Goal: Task Accomplishment & Management: Complete application form

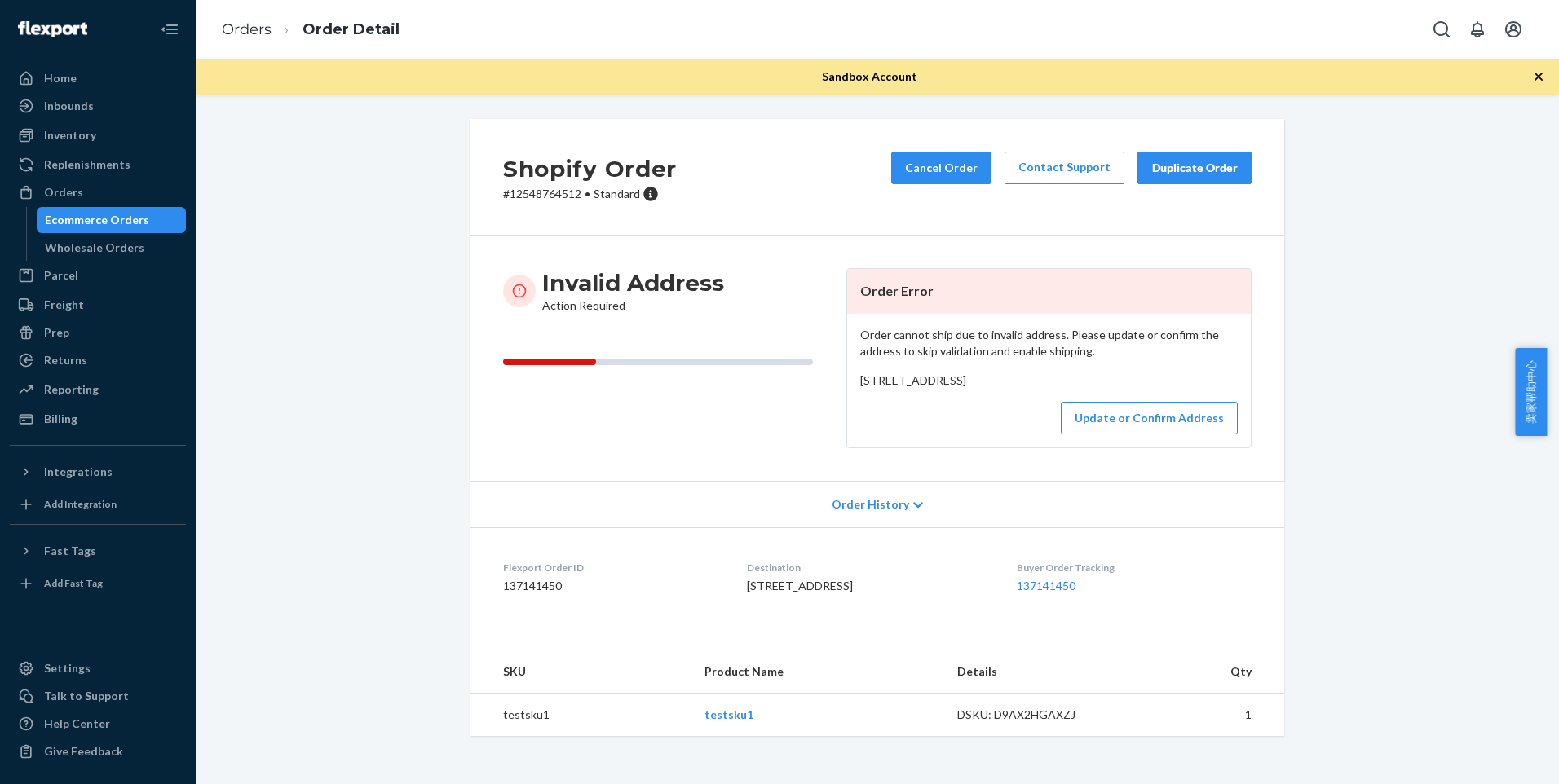
scroll to position [37, 0]
click at [1111, 422] on button "Update or Confirm Address" at bounding box center [1150, 418] width 177 height 33
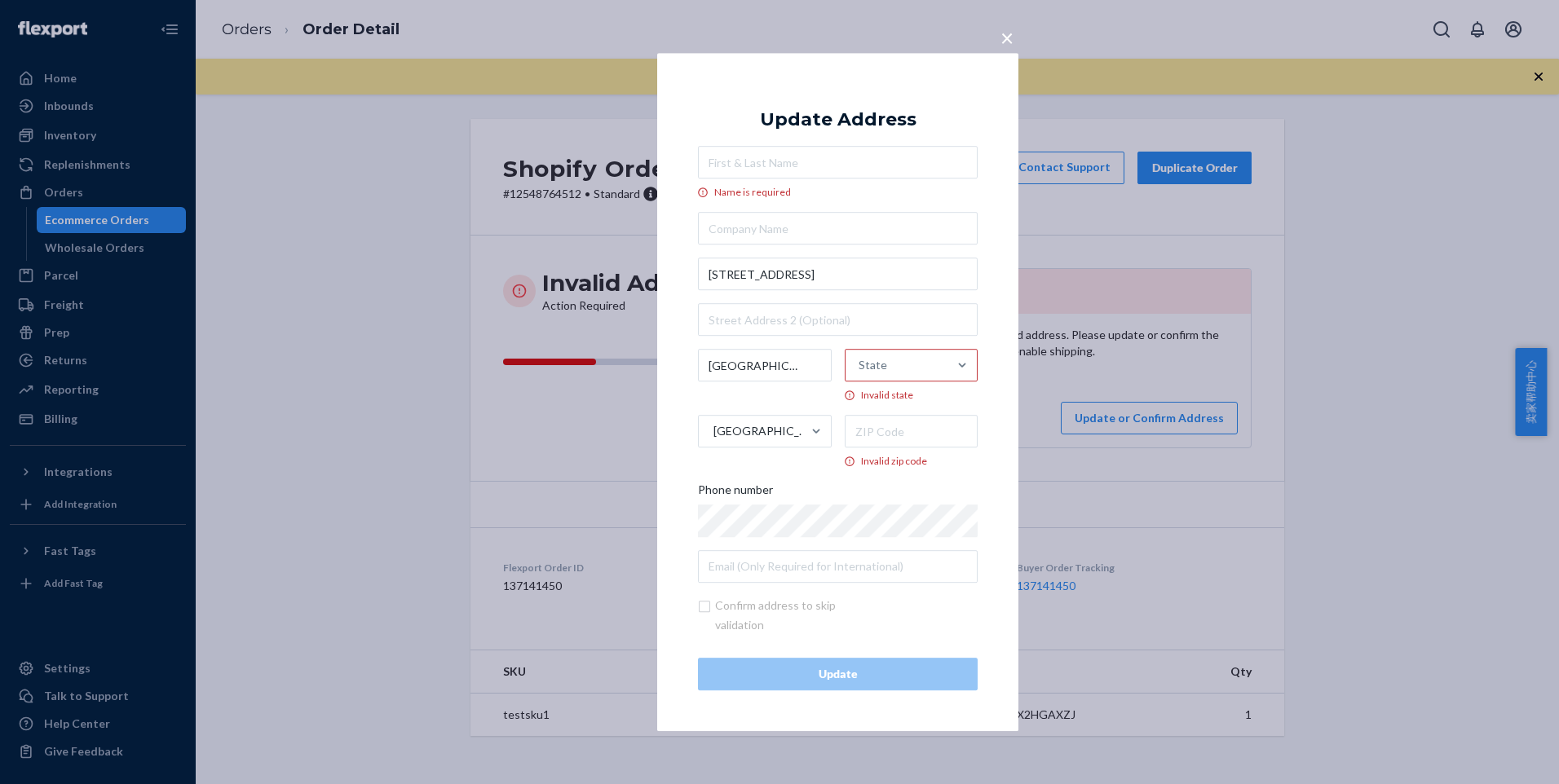
click at [1116, 218] on div "× Update Address Name is required [STREET_ADDRESS] Invalid zip code Phone numbe…" at bounding box center [780, 392] width 1559 height 784
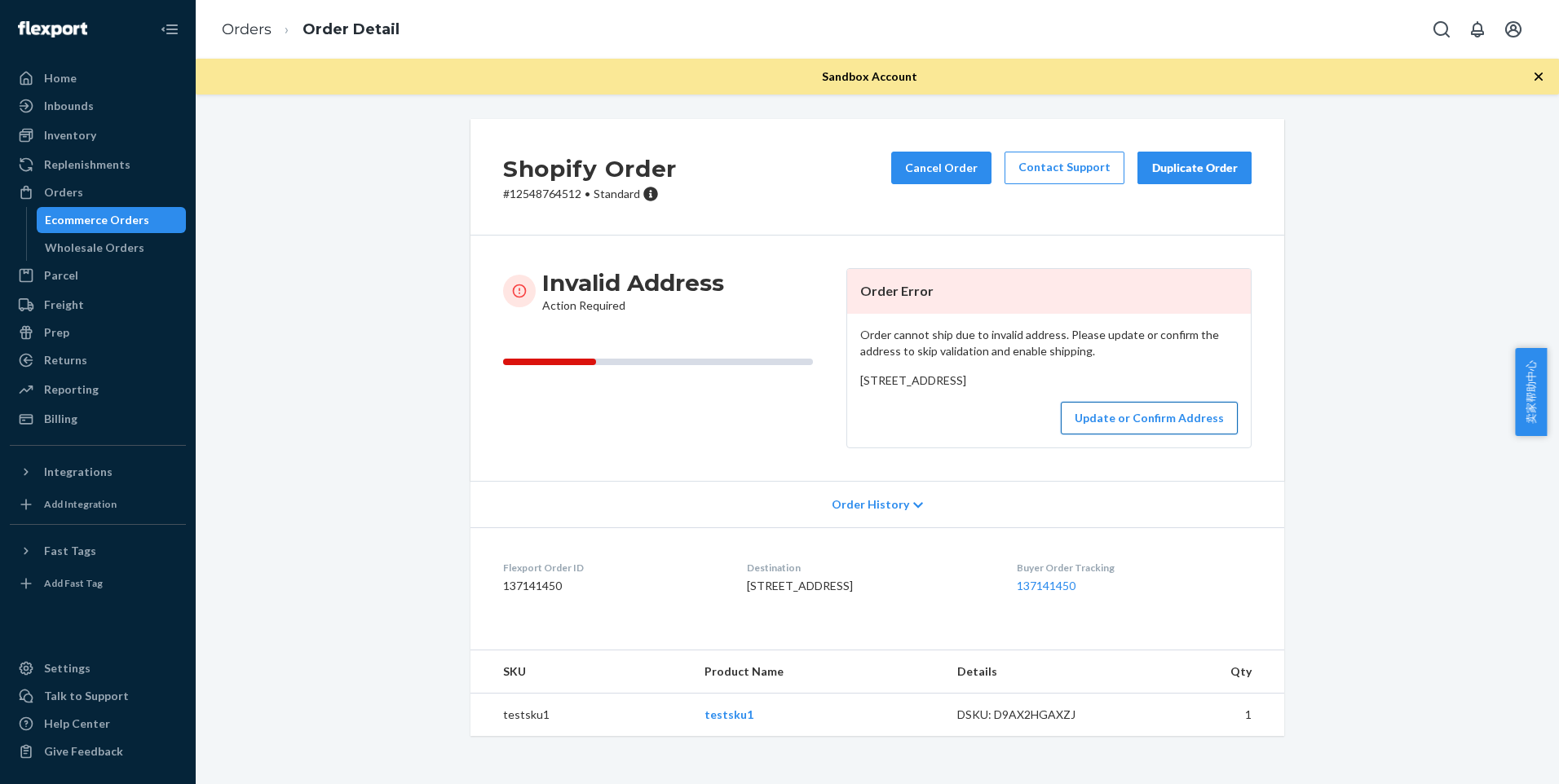
click at [1163, 415] on button "Update or Confirm Address" at bounding box center [1150, 418] width 177 height 33
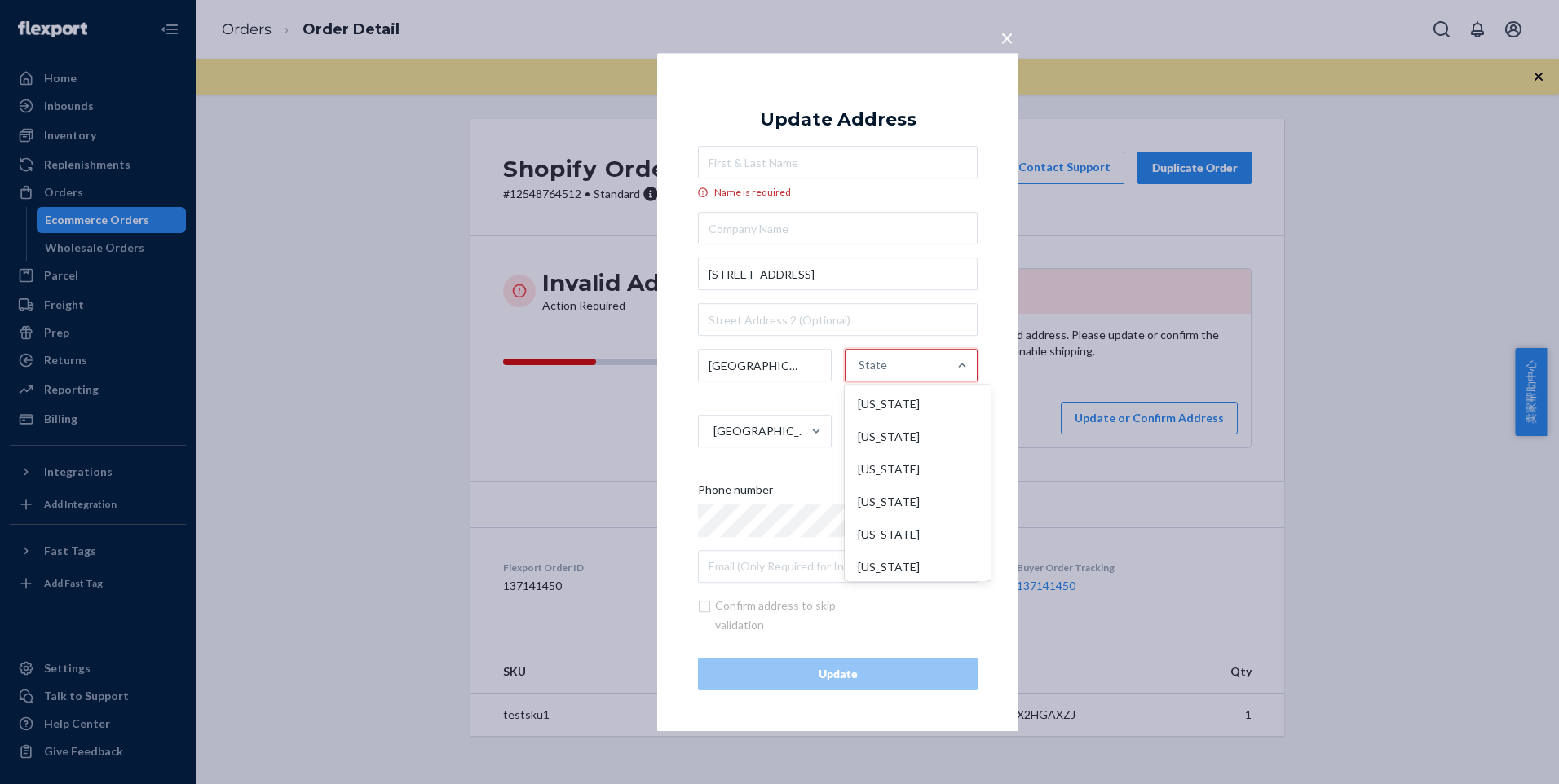
click at [931, 360] on div "State" at bounding box center [896, 367] width 103 height 49
click at [861, 360] on input "option [US_STATE] focused, 1 of 59. 59 results available. Use Up and Down to ch…" at bounding box center [860, 366] width 2 height 33
click at [833, 169] on input "Name is required" at bounding box center [838, 162] width 280 height 33
click at [1101, 175] on div "× Update Address Name is required [STREET_ADDRESS] Invalid zip code Phone numbe…" at bounding box center [780, 392] width 1559 height 784
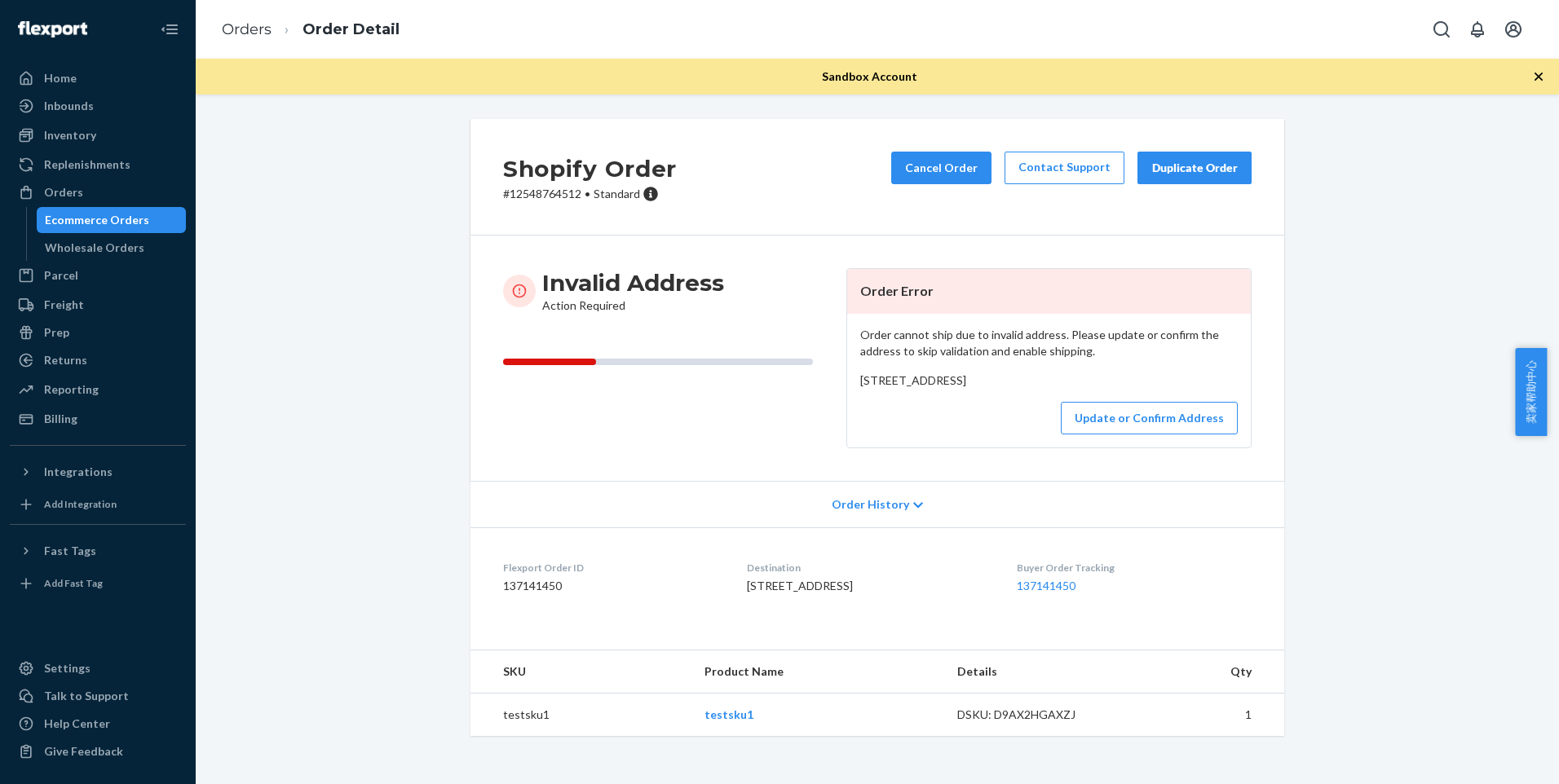
click at [1178, 433] on div "Order cannot ship due to invalid address. Please update or confirm the address …" at bounding box center [1049, 381] width 403 height 134
click at [1158, 423] on button "Update or Confirm Address" at bounding box center [1150, 418] width 177 height 33
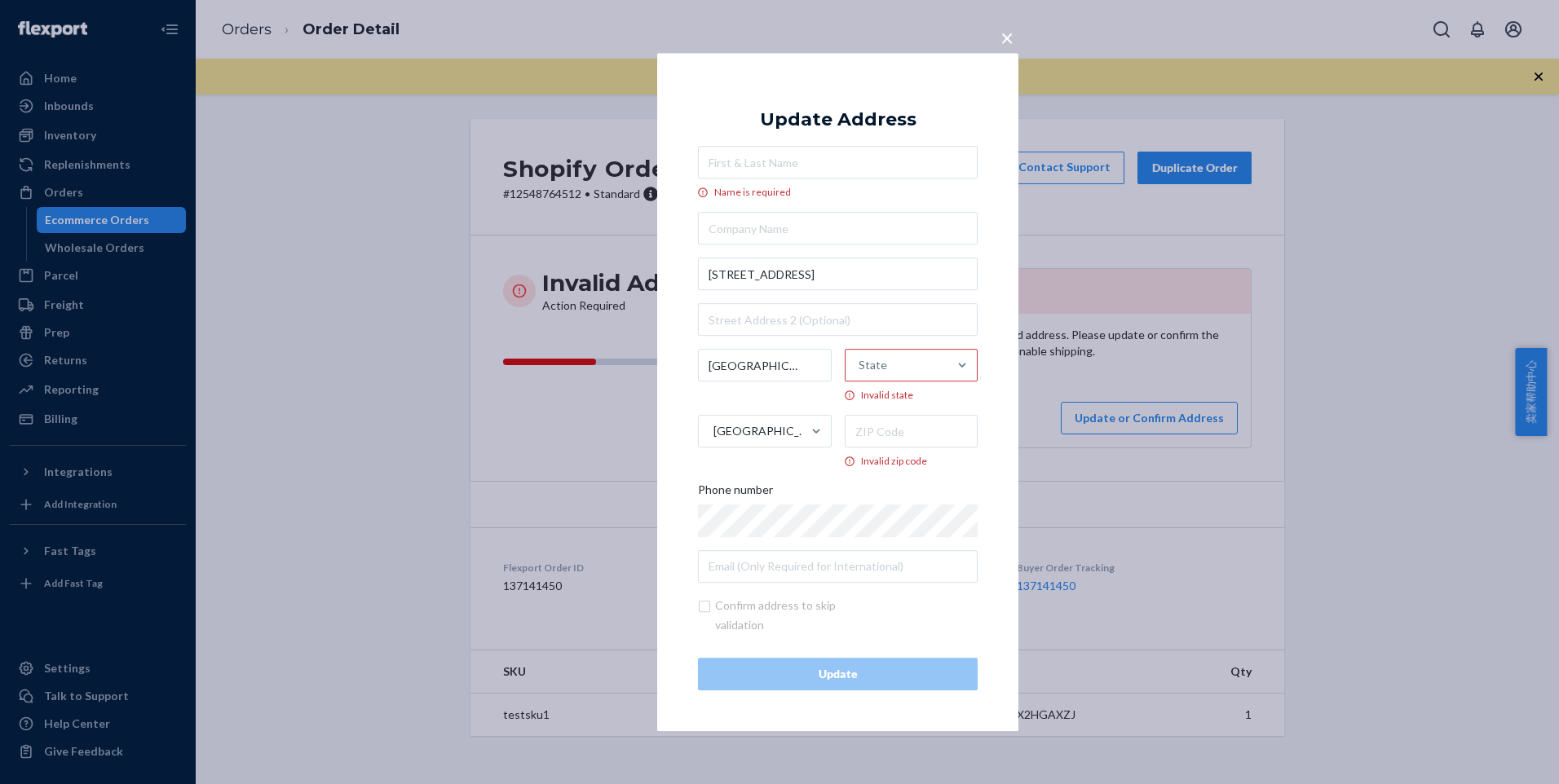
click at [931, 372] on div "State" at bounding box center [896, 367] width 103 height 49
click at [861, 372] on input "State Invalid state" at bounding box center [860, 366] width 2 height 33
click at [886, 405] on div "[US_STATE]" at bounding box center [918, 405] width 139 height 33
click at [861, 383] on input "option [US_STATE] focused, 1 of 59. 59 results available. Use Up and Down to ch…" at bounding box center [860, 366] width 2 height 33
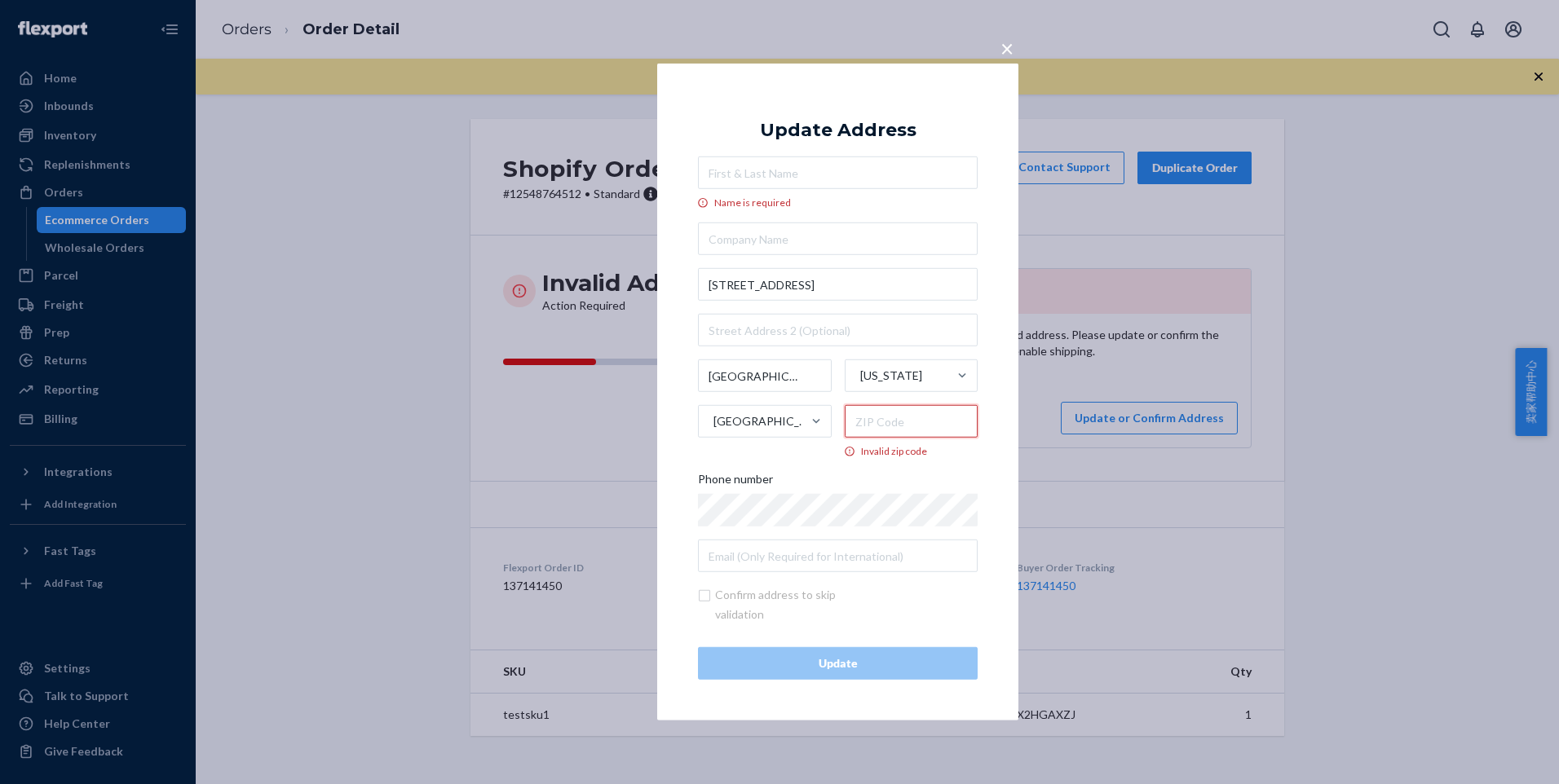
click at [914, 428] on input "Invalid zip code" at bounding box center [911, 421] width 134 height 33
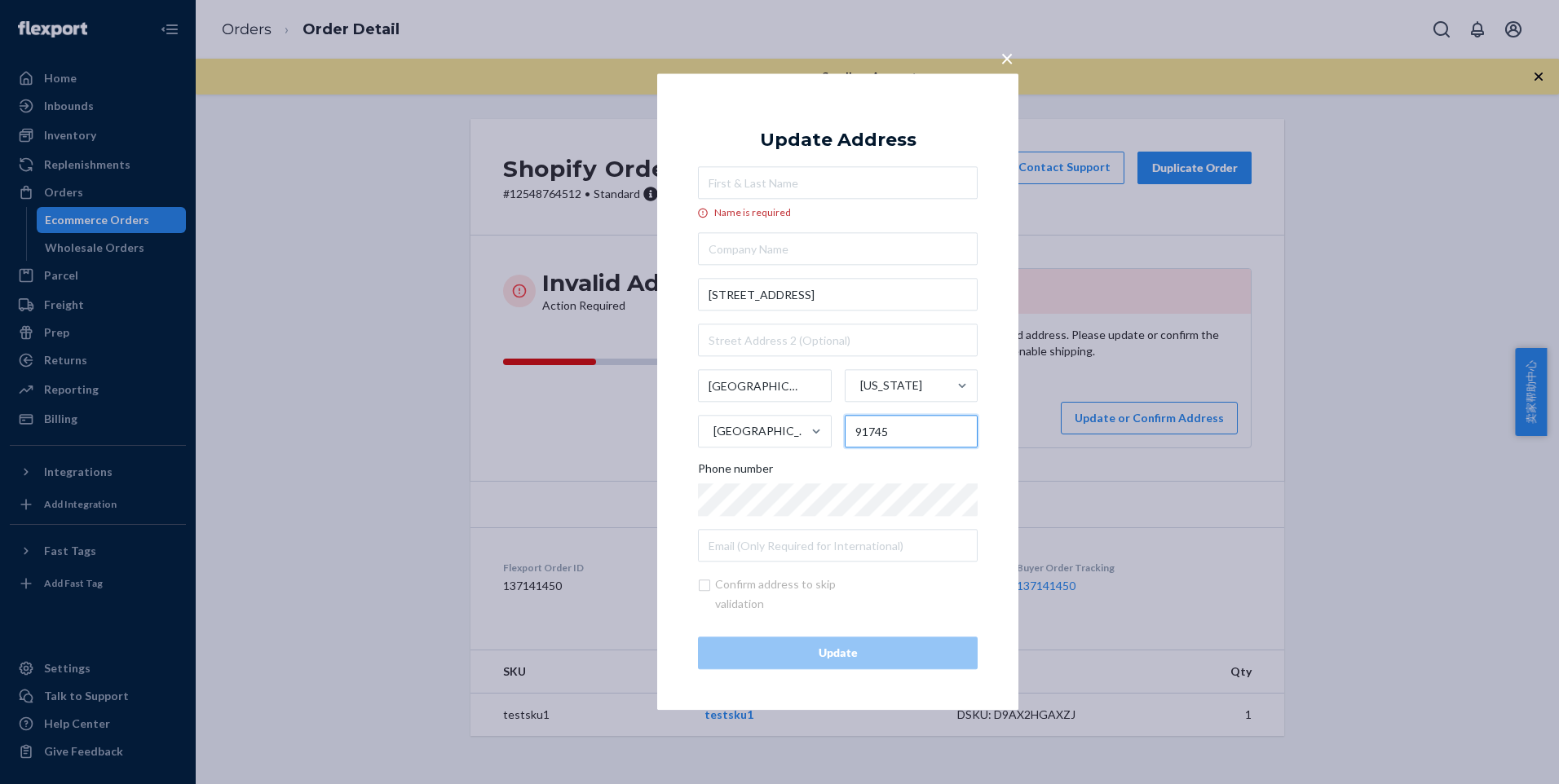
type input "91745"
click at [778, 185] on input "Name is required" at bounding box center [838, 183] width 280 height 33
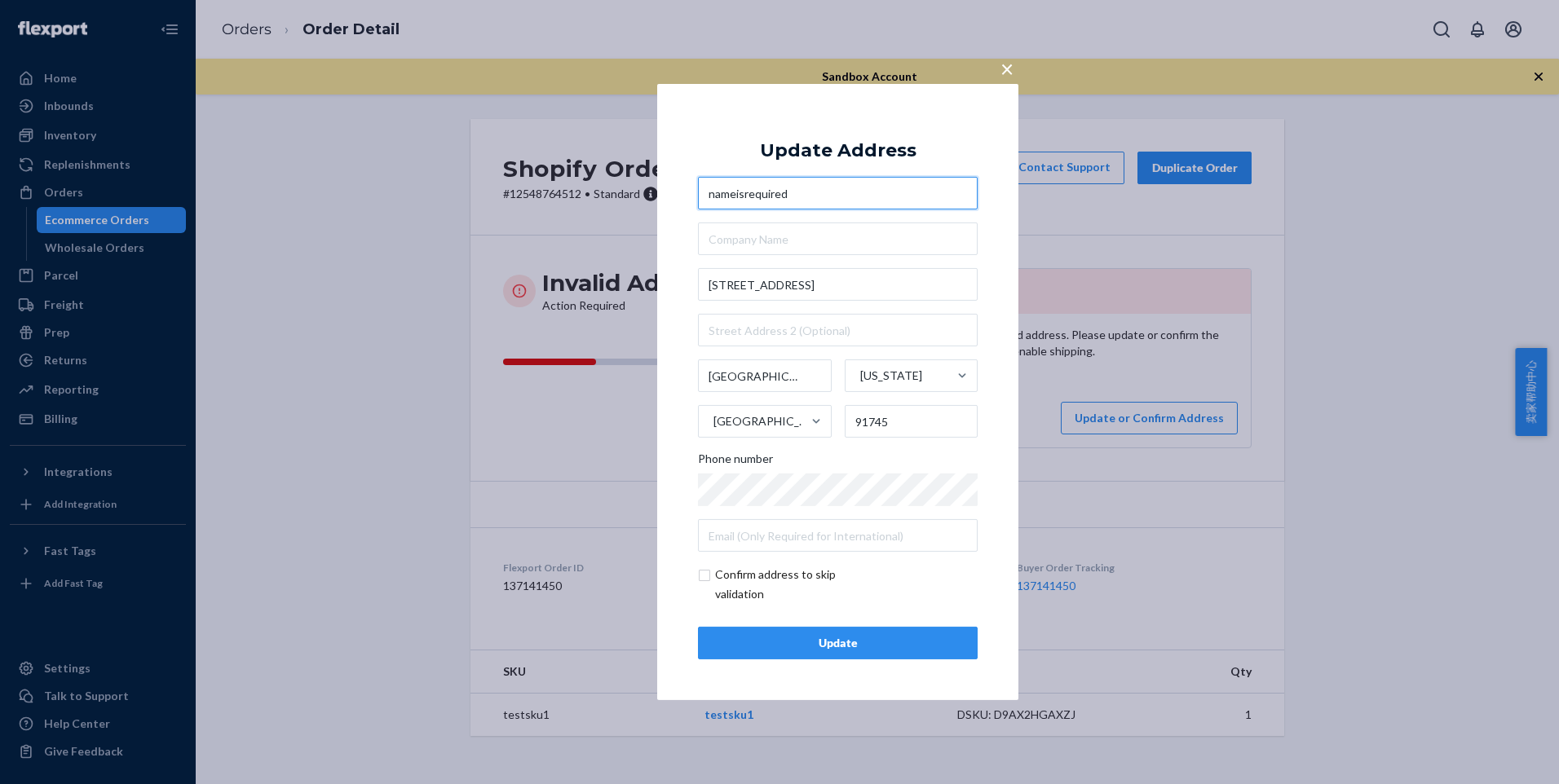
type input "nameisrequired"
click at [840, 640] on div "Update" at bounding box center [837, 643] width 252 height 16
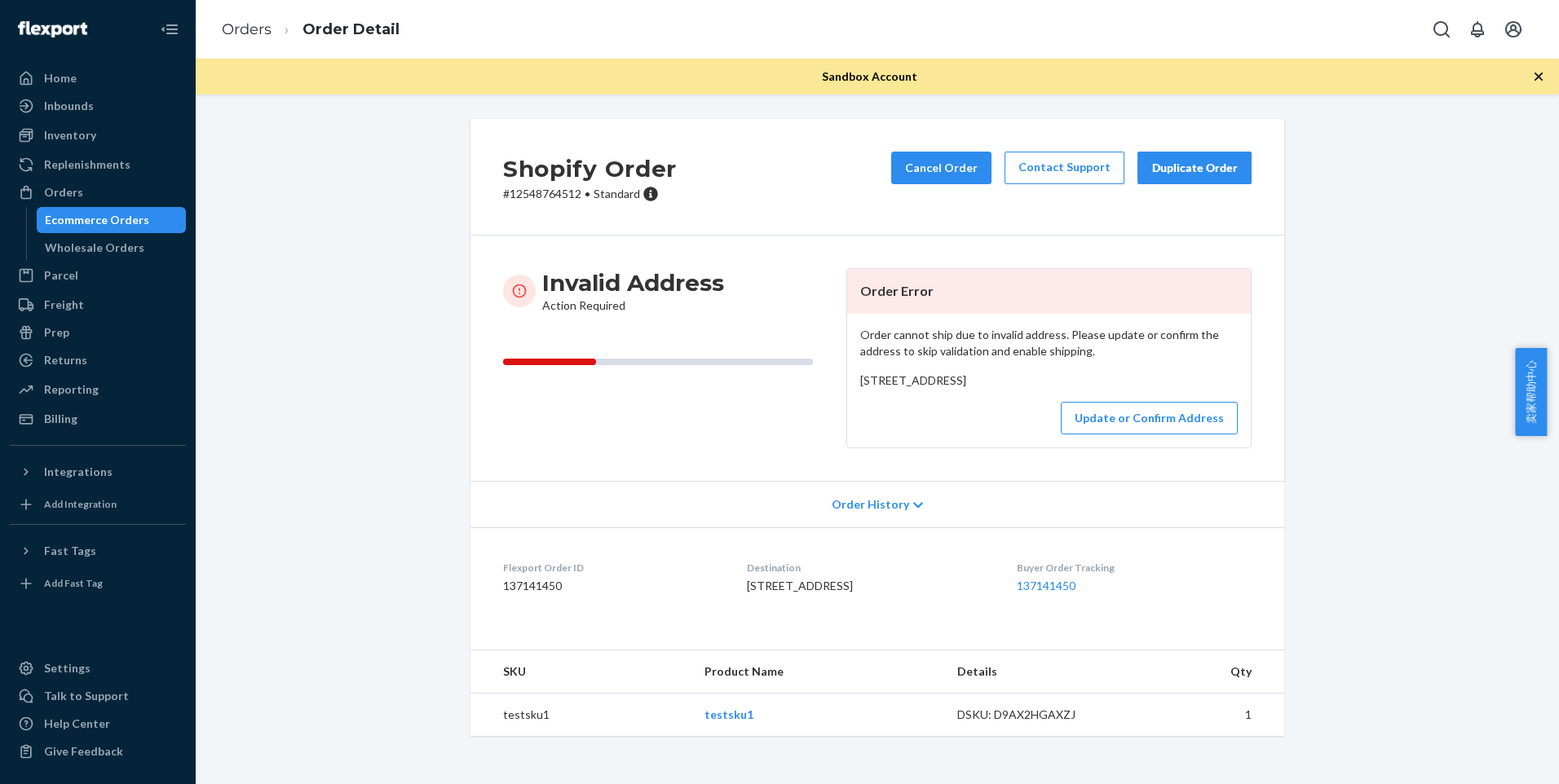
scroll to position [37, 0]
click at [1098, 413] on button "Update or Confirm Address" at bounding box center [1150, 418] width 177 height 33
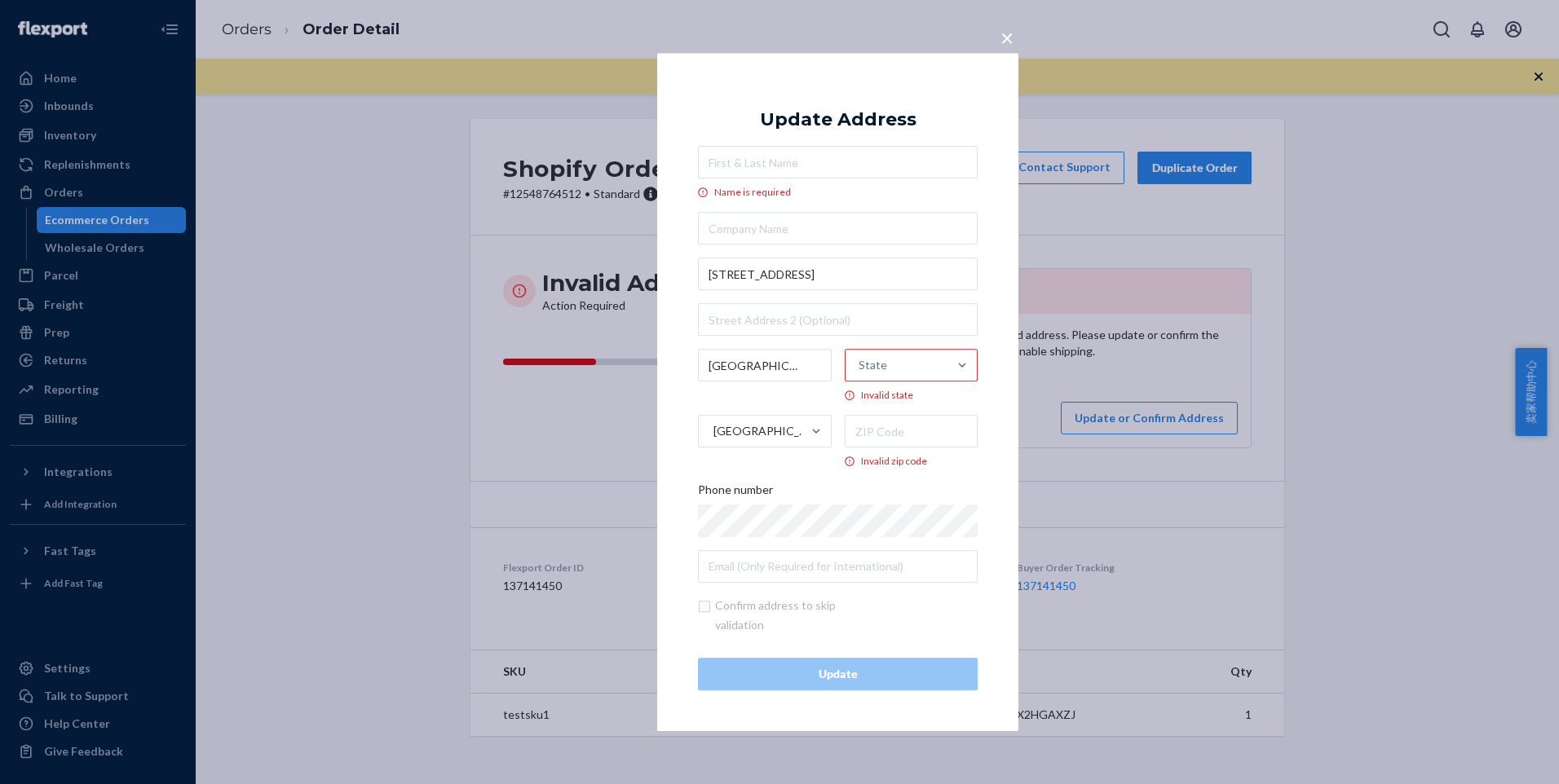
click at [903, 384] on div "State" at bounding box center [896, 367] width 103 height 49
click at [861, 383] on input "State Invalid state" at bounding box center [860, 366] width 2 height 33
click at [915, 409] on div "[US_STATE]" at bounding box center [918, 405] width 139 height 33
click at [861, 383] on input "option [US_STATE] focused, 6 of 59. 59 results available. Use Up and Down to ch…" at bounding box center [860, 366] width 2 height 33
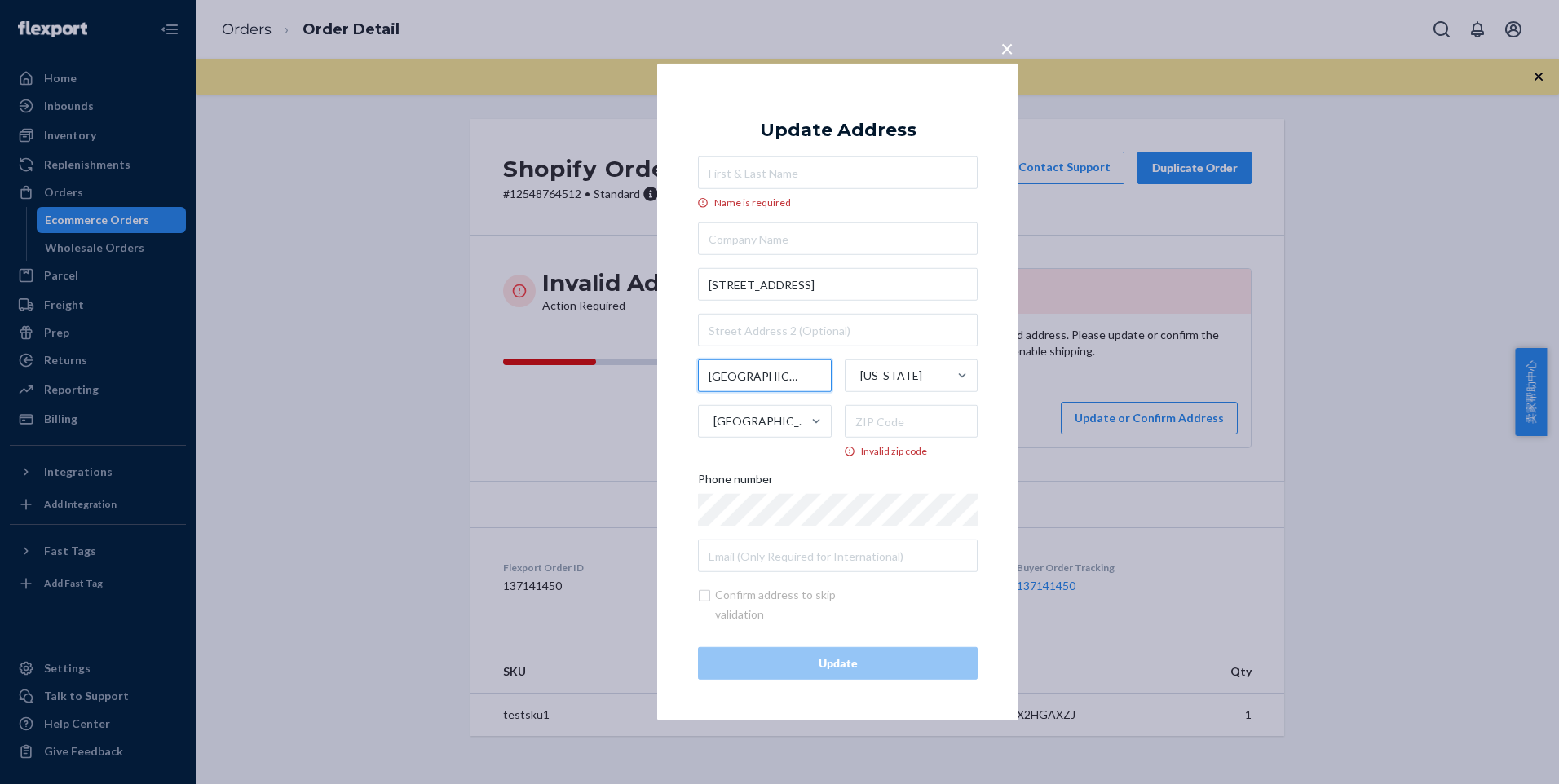
drag, startPoint x: 783, startPoint y: 378, endPoint x: 699, endPoint y: 377, distance: 84.0
click at [699, 377] on input "[GEOGRAPHIC_DATA]" at bounding box center [765, 376] width 134 height 33
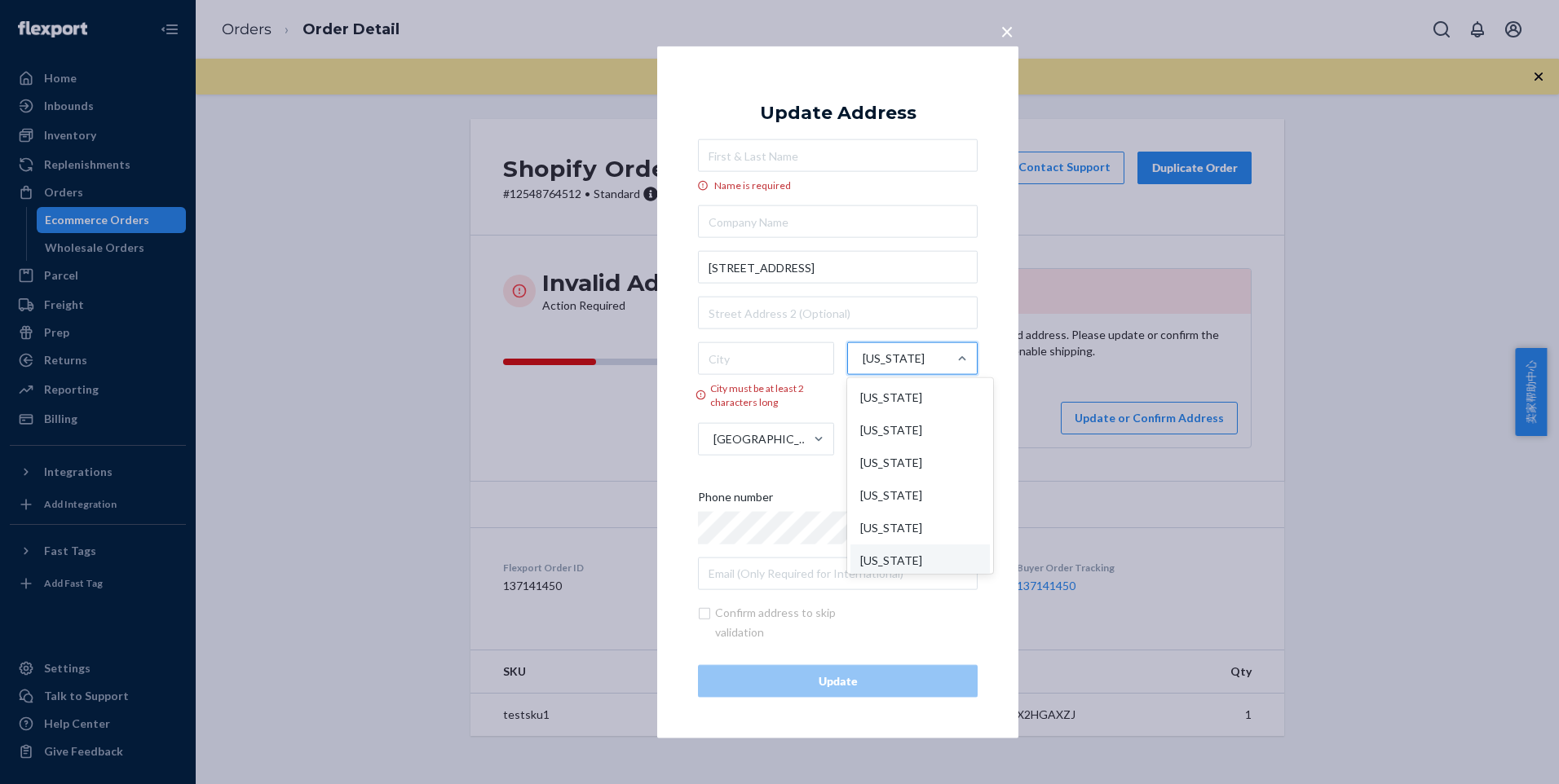
click at [908, 369] on div "[US_STATE]" at bounding box center [898, 359] width 100 height 49
click at [862, 369] on input "option [US_STATE], selected. option [US_STATE] focused, 6 of 59. 59 results ava…" at bounding box center [862, 358] width 2 height 33
click at [886, 547] on div "[US_STATE]" at bounding box center [920, 547] width 139 height 33
click at [862, 375] on input "option [US_STATE], selected. option [US_STATE] focused, 6 of 59. 59 results ava…" at bounding box center [862, 358] width 2 height 33
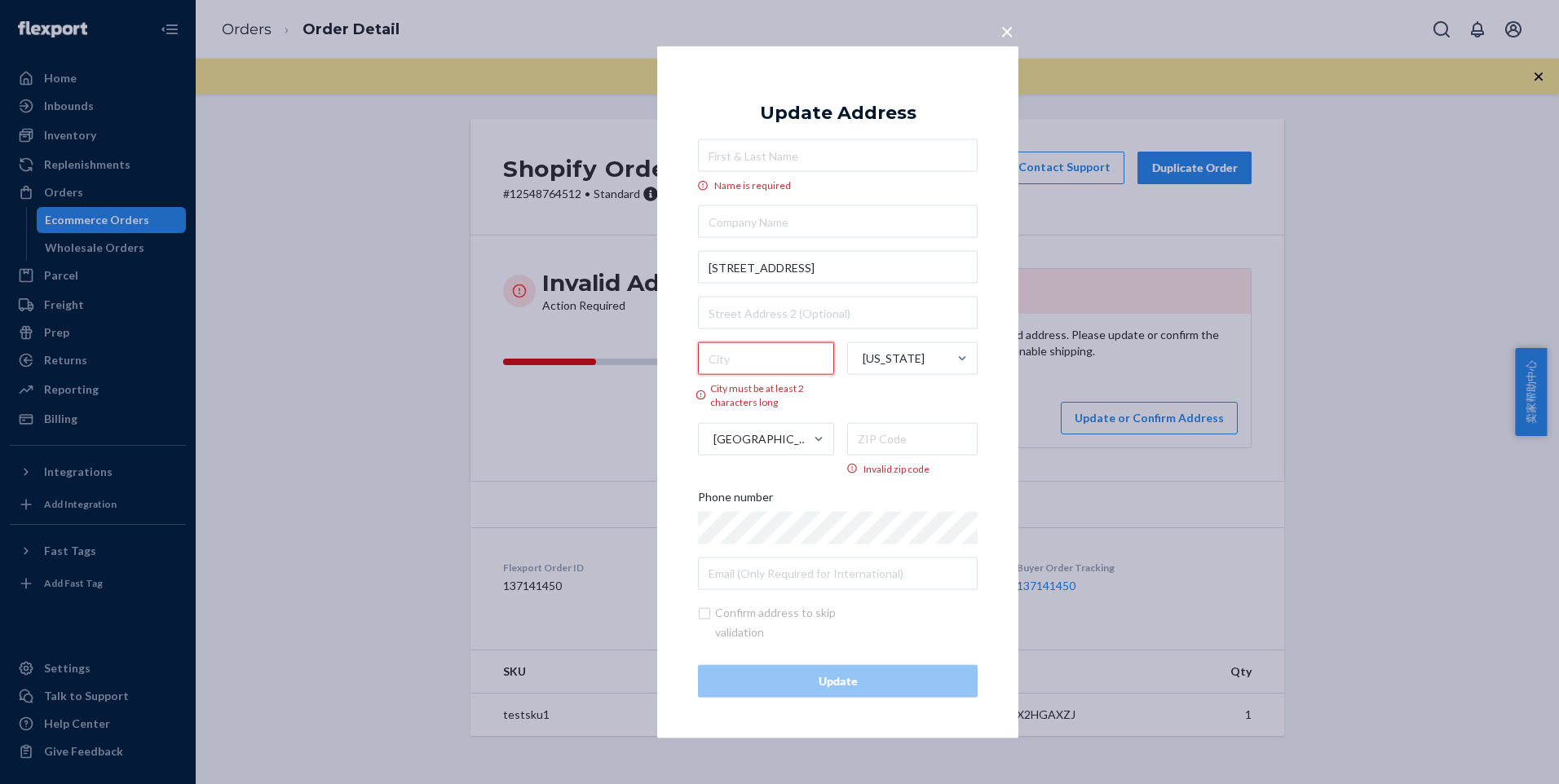
click at [769, 366] on input "City must be at least 2 characters long" at bounding box center [766, 358] width 136 height 33
click at [728, 343] on input "City must be at least 2 characters long" at bounding box center [766, 358] width 136 height 33
paste input "[GEOGRAPHIC_DATA]"
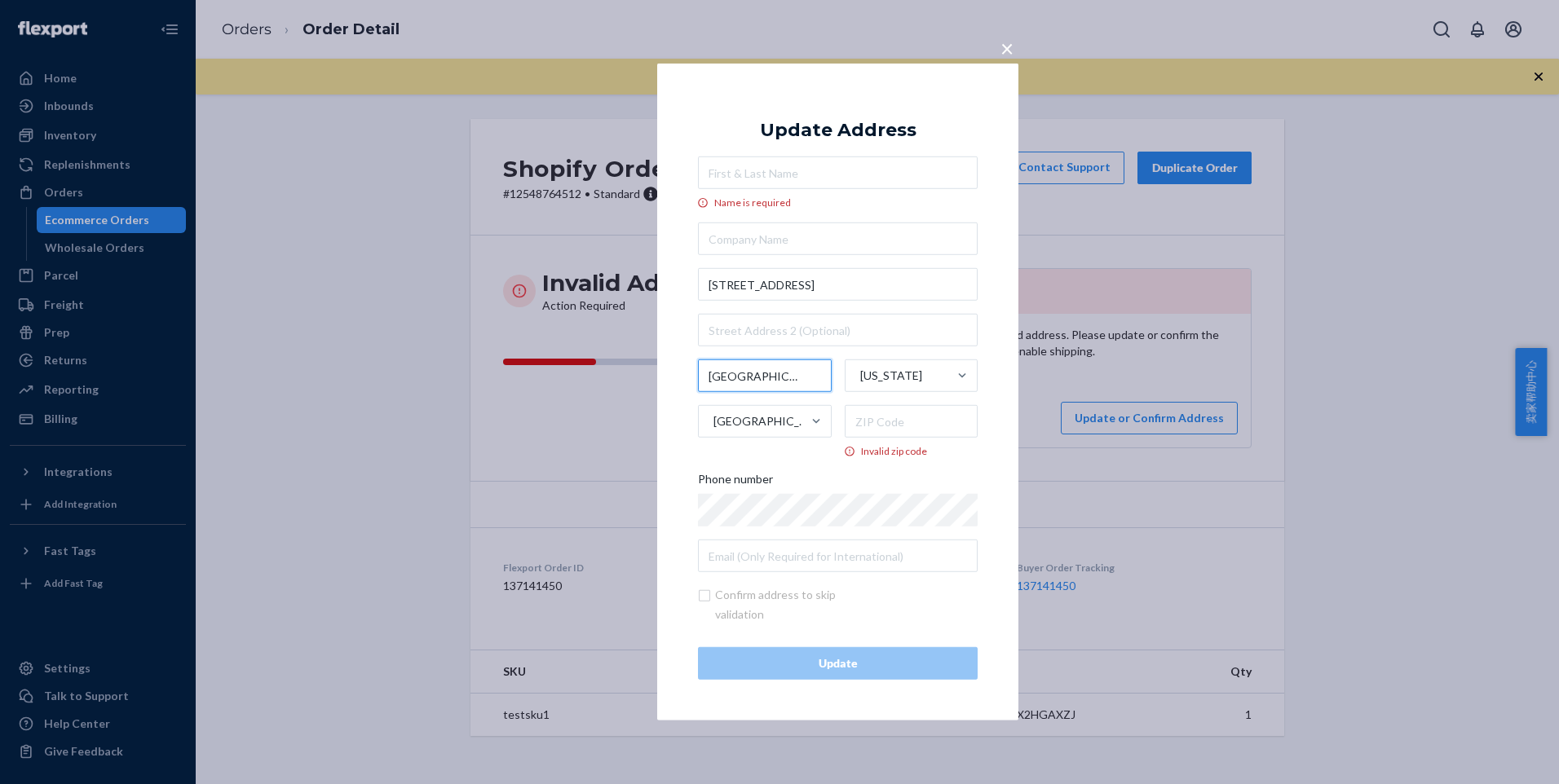
type input "[GEOGRAPHIC_DATA]"
click at [876, 420] on input "Invalid zip code" at bounding box center [911, 421] width 134 height 33
paste input "90001​​"
type input "90001​​"
click at [831, 173] on input "Name is required" at bounding box center [838, 172] width 280 height 33
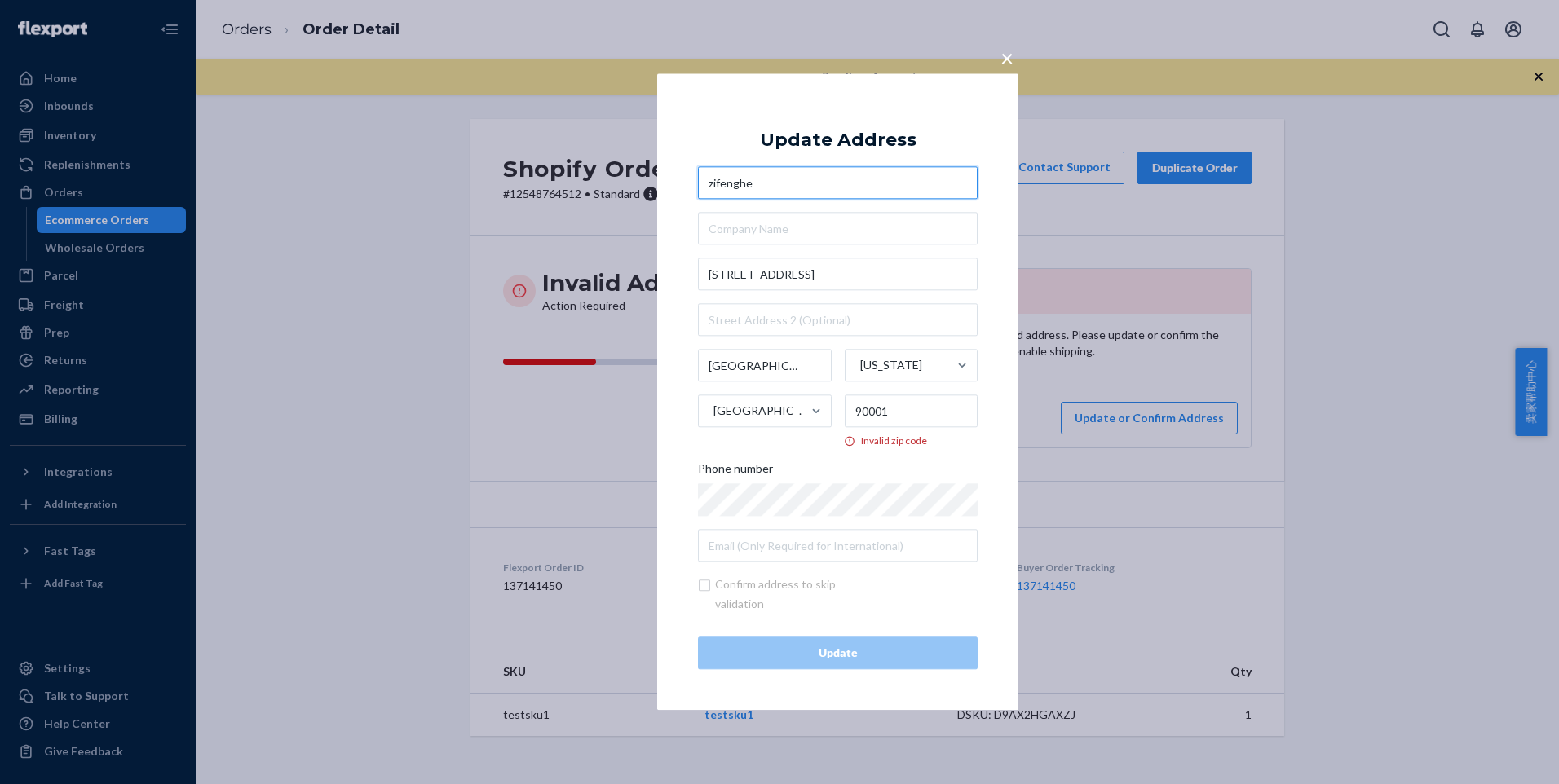
type input "zifenghe"
click at [934, 410] on input "90001​​" at bounding box center [911, 412] width 134 height 33
drag, startPoint x: 905, startPoint y: 419, endPoint x: 846, endPoint y: 389, distance: 66.2
click at [835, 402] on div "[GEOGRAPHIC_DATA] [US_STATE] [GEOGRAPHIC_DATA] 90001​​ Invalid zip code" at bounding box center [838, 399] width 280 height 99
paste input "28"
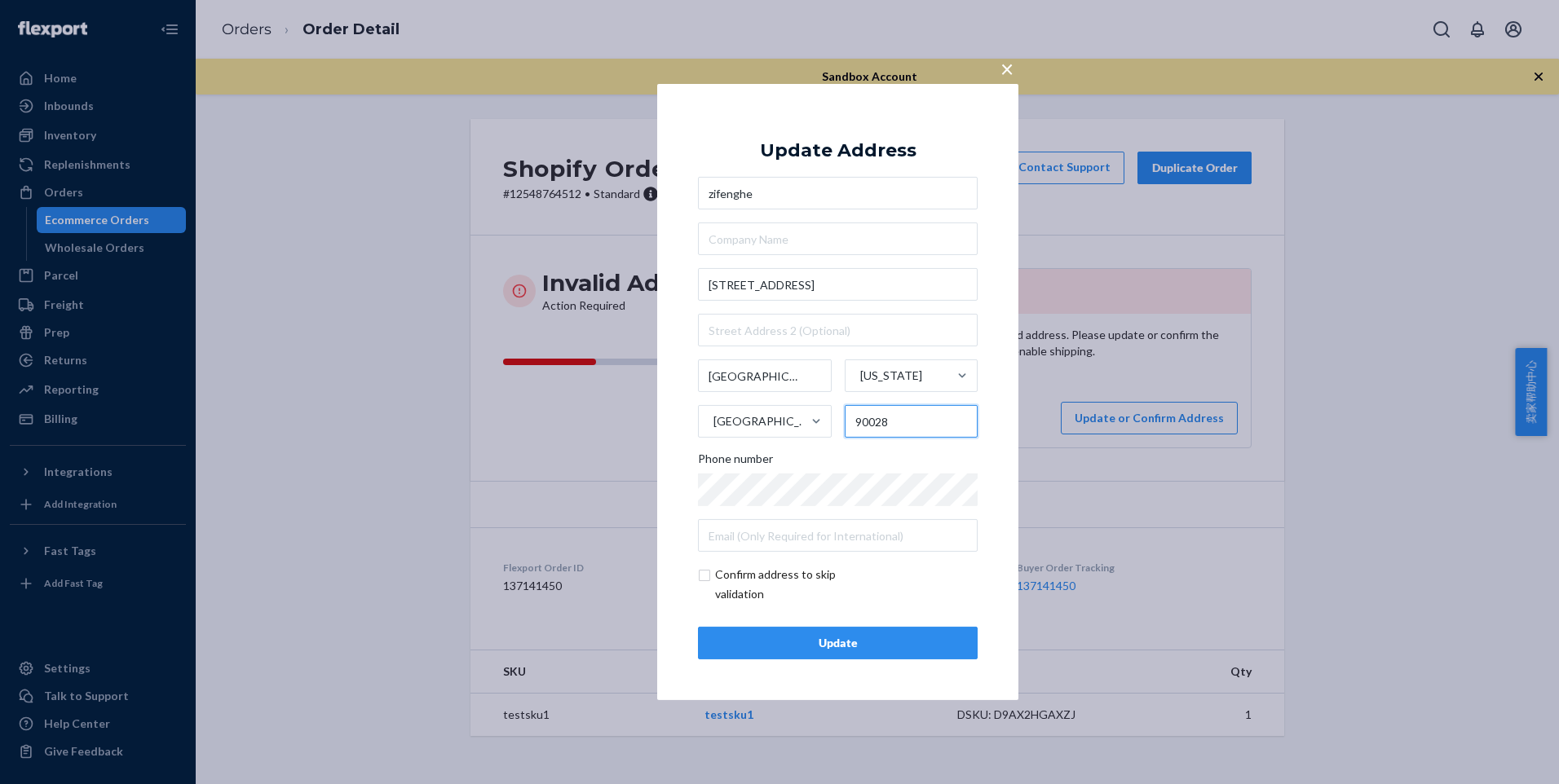
type input "90028"
click at [929, 641] on div "Update" at bounding box center [837, 643] width 252 height 16
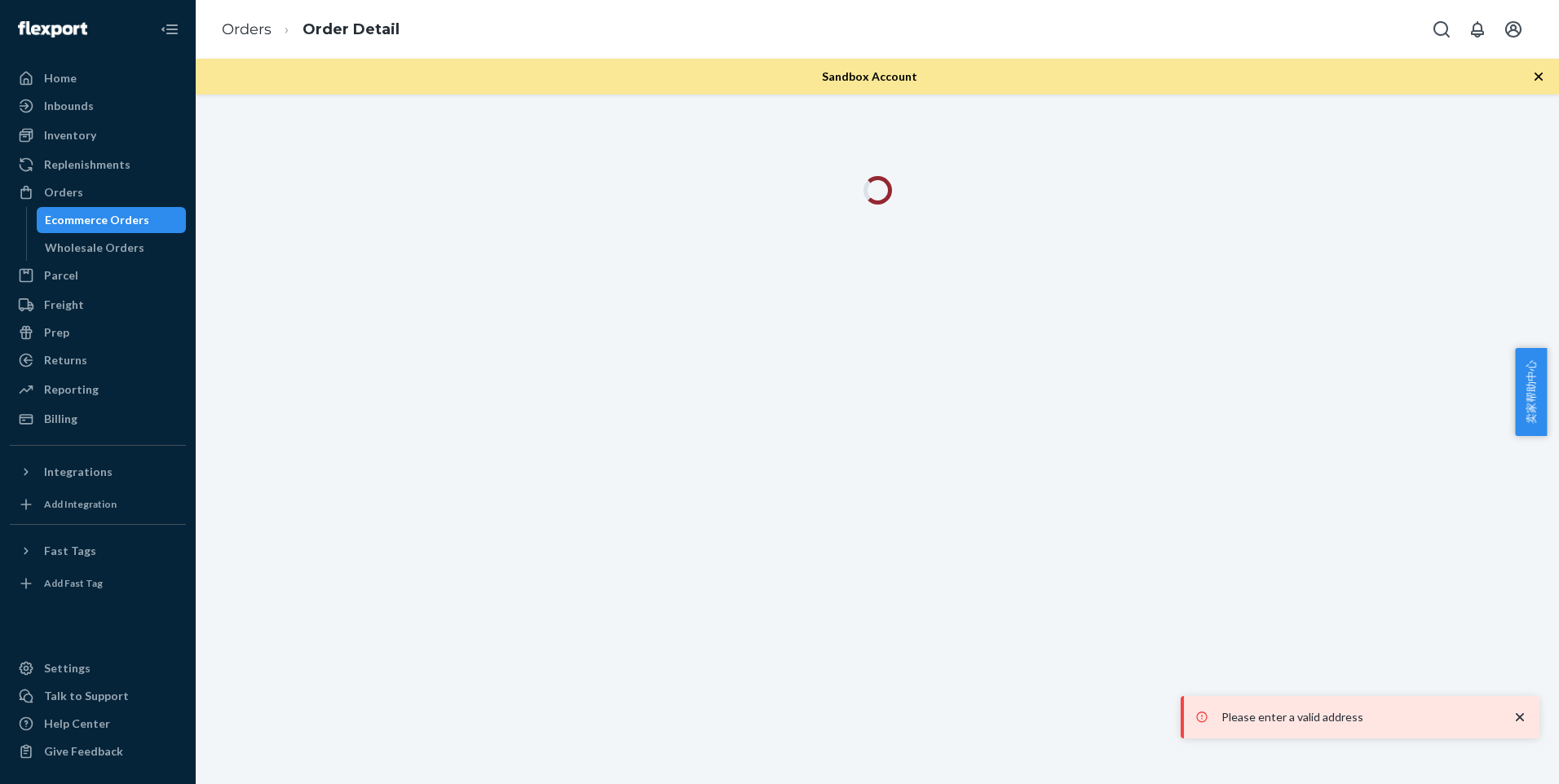
scroll to position [0, 0]
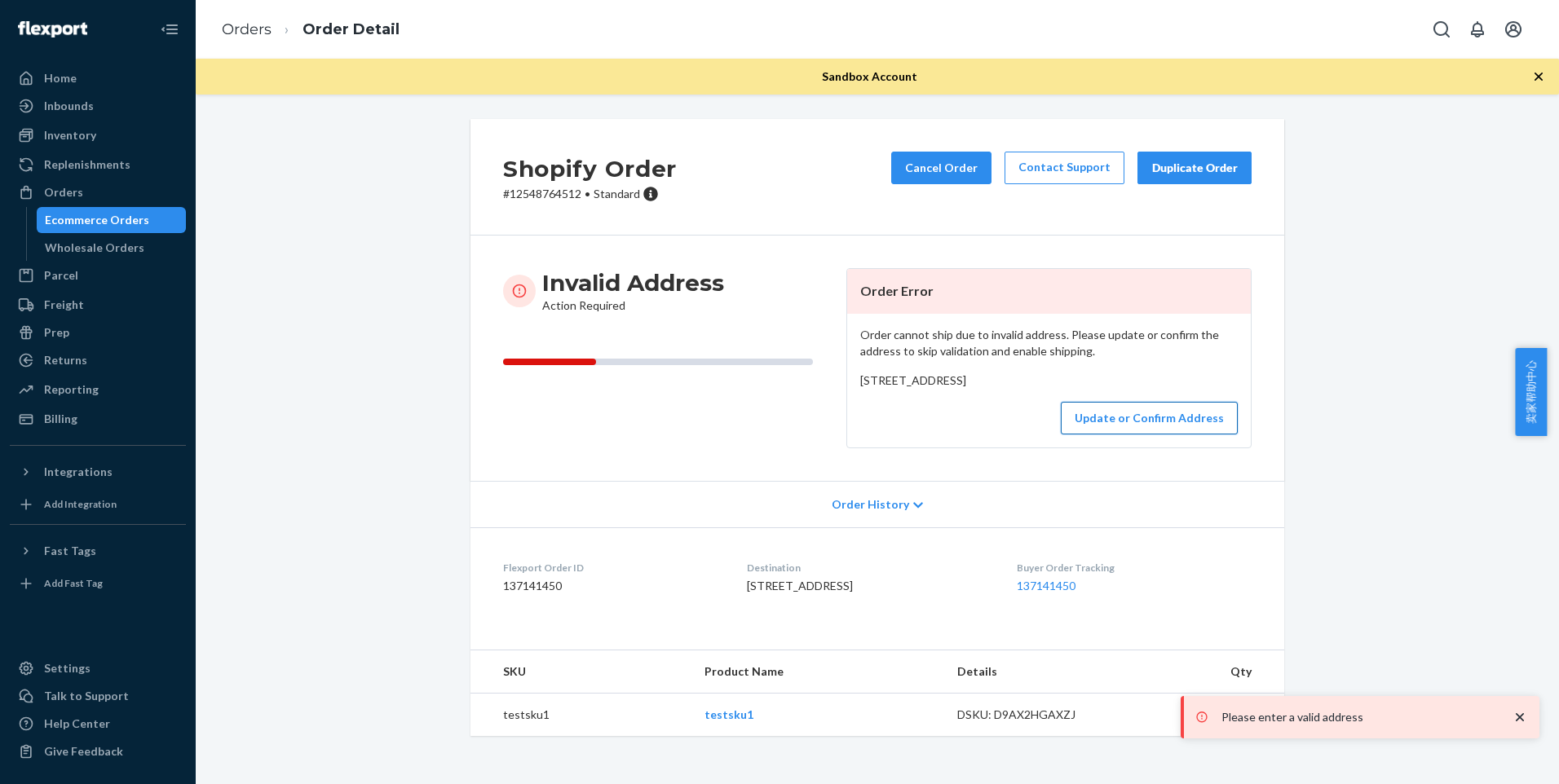
click at [1124, 434] on button "Update or Confirm Address" at bounding box center [1150, 418] width 177 height 33
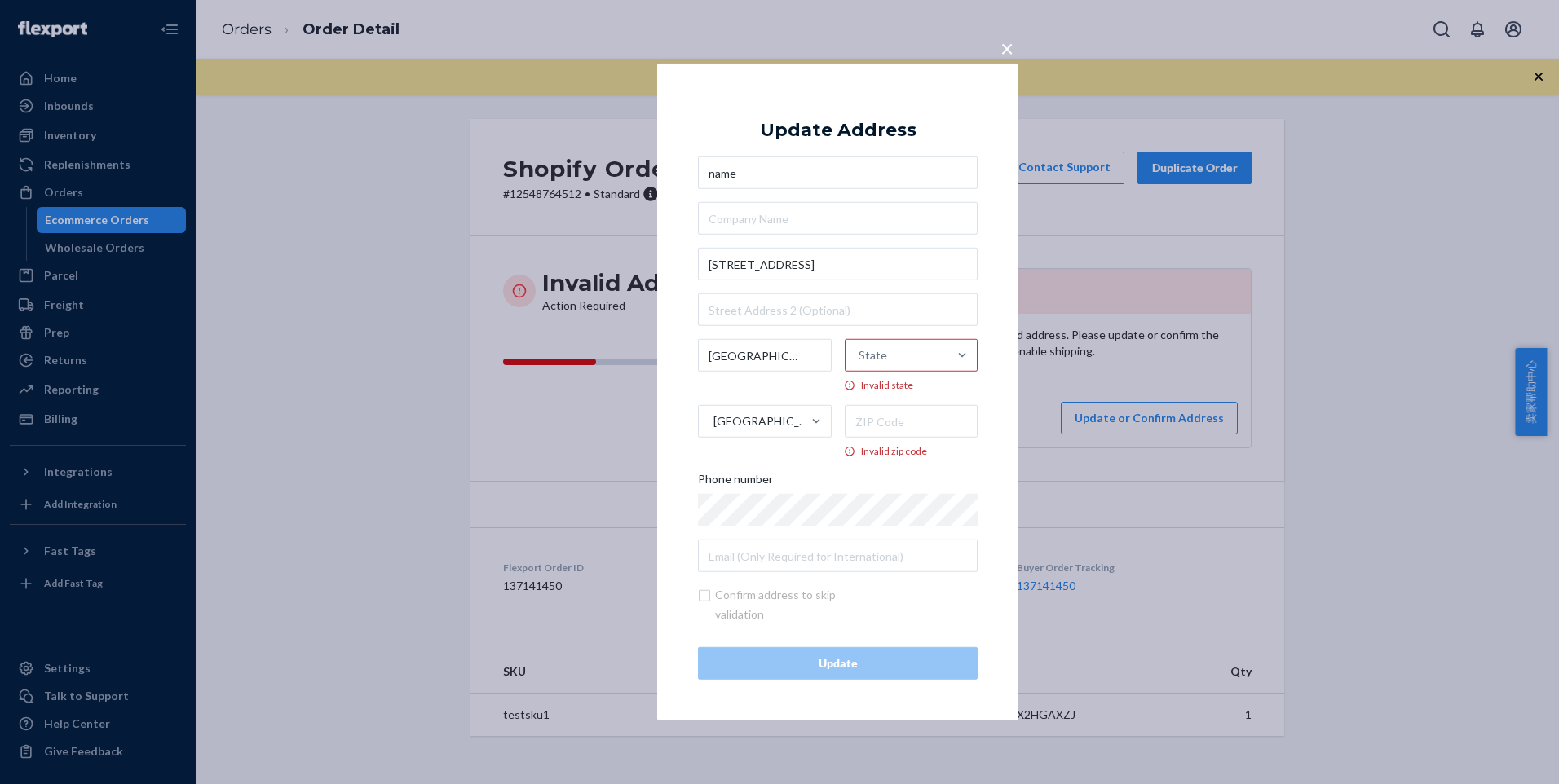
type input "name"
click at [907, 365] on div "State" at bounding box center [896, 355] width 103 height 49
click at [861, 365] on input "State Invalid state" at bounding box center [860, 355] width 2 height 33
click at [913, 481] on div "[US_STATE]" at bounding box center [918, 476] width 139 height 33
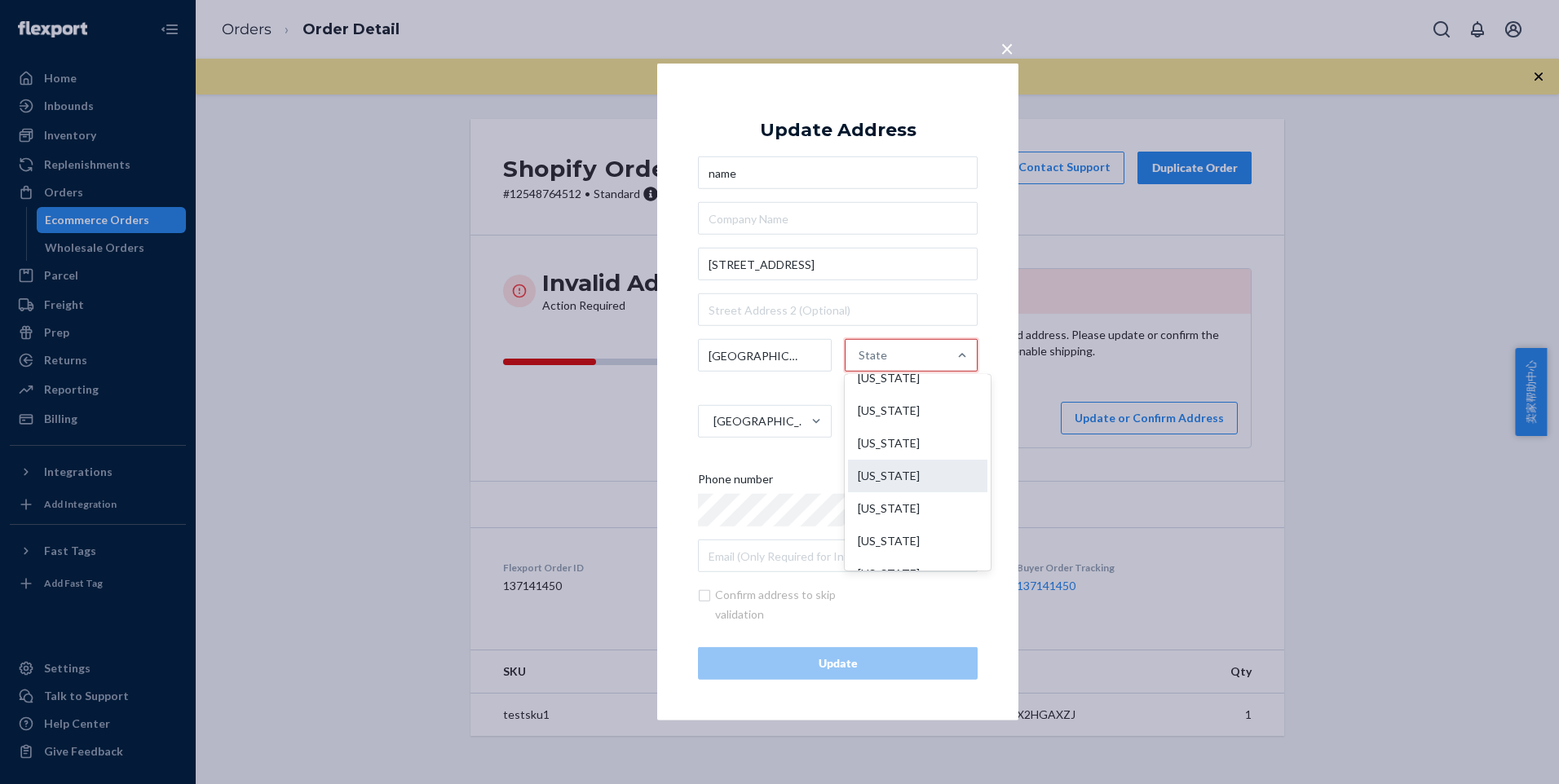
click at [861, 372] on input "option [US_STATE] focused, 6 of 59. 59 results available. Use Up and Down to ch…" at bounding box center [860, 355] width 2 height 33
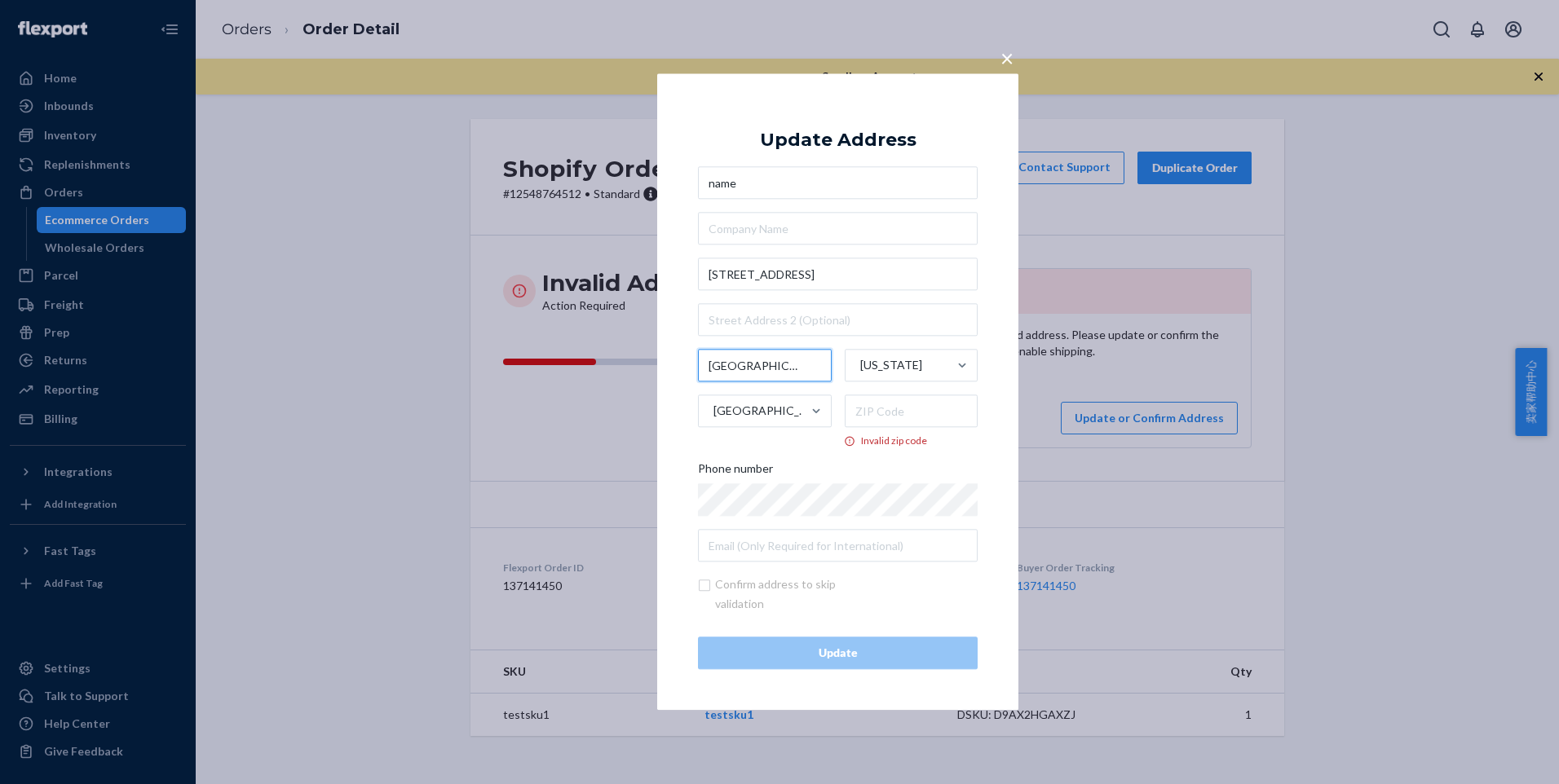
drag, startPoint x: 785, startPoint y: 367, endPoint x: 706, endPoint y: 367, distance: 79.0
click at [706, 367] on input "[GEOGRAPHIC_DATA]" at bounding box center [765, 366] width 134 height 33
paste input "90028"
type input "90028"
click at [894, 418] on input "Invalid zip code" at bounding box center [911, 412] width 134 height 33
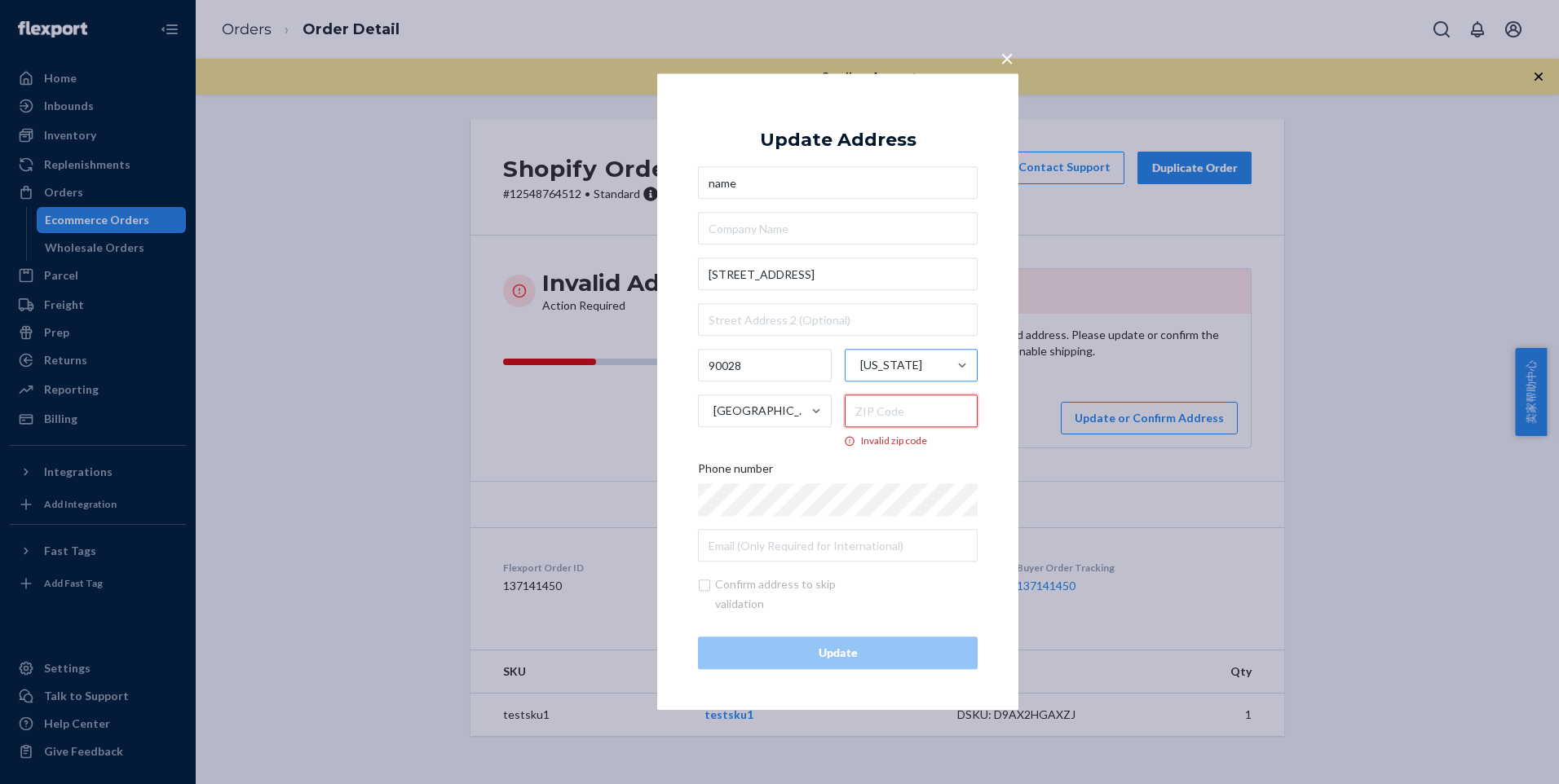
paste input "90028"
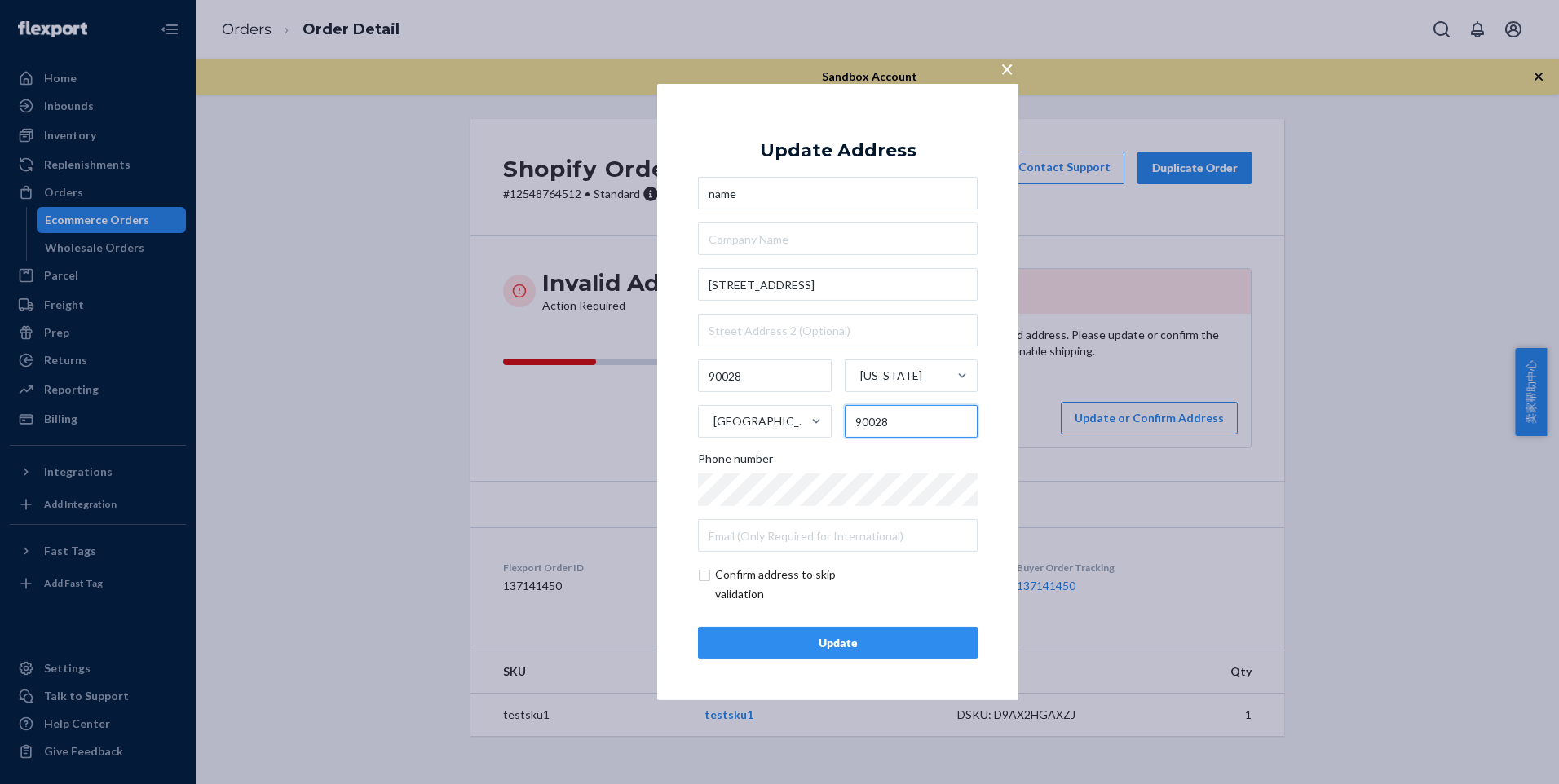
type input "90028"
drag, startPoint x: 760, startPoint y: 382, endPoint x: 668, endPoint y: 380, distance: 92.0
click at [666, 382] on div "× Update Address name [STREET_ADDRESS][US_STATE] Phone number Confirm address t…" at bounding box center [837, 392] width 361 height 616
paste input "[GEOGRAPHIC_DATA]"
type input "[GEOGRAPHIC_DATA]"
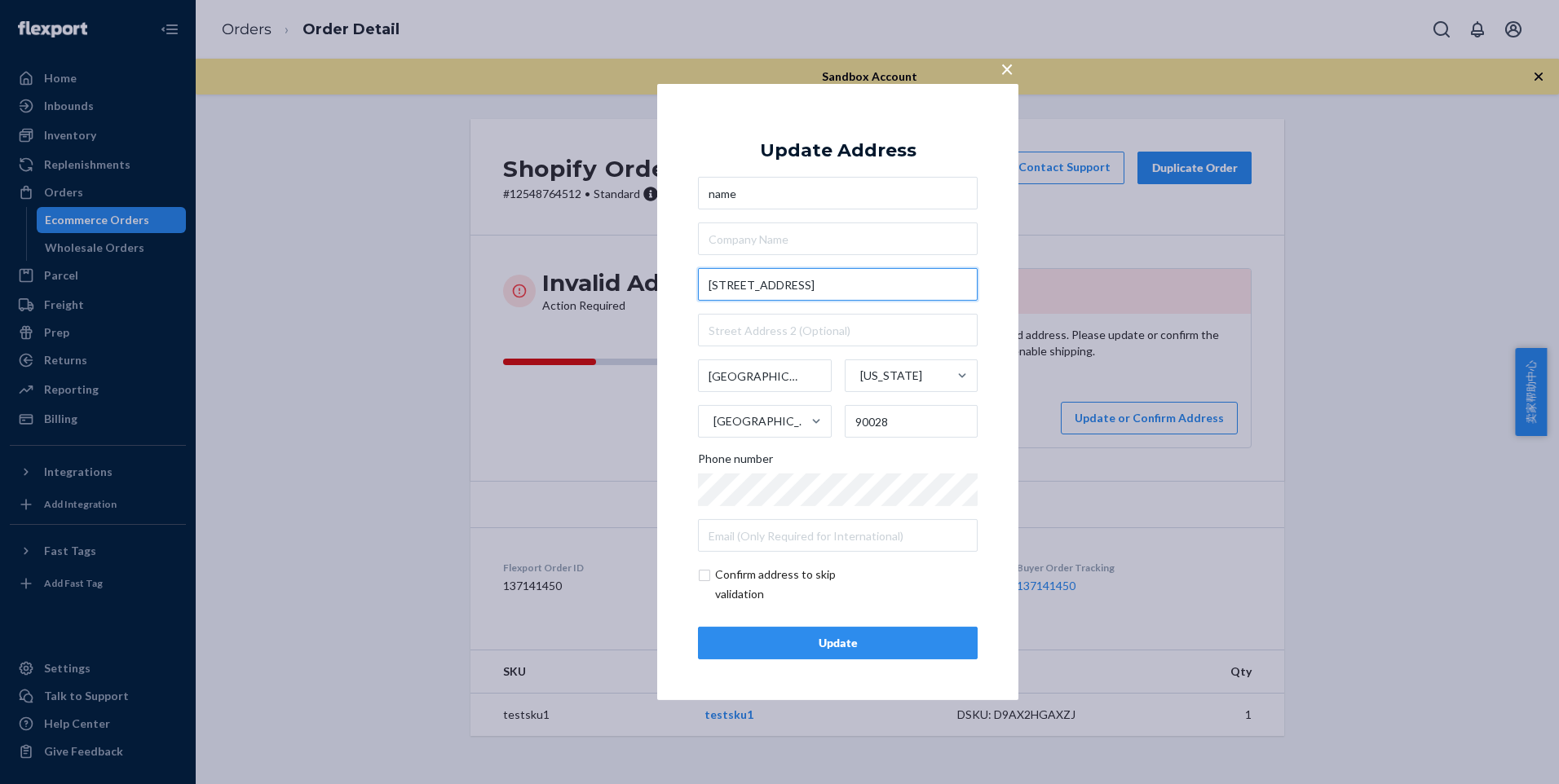
click at [799, 289] on input "[STREET_ADDRESS]" at bounding box center [838, 285] width 280 height 33
drag, startPoint x: 845, startPoint y: 281, endPoint x: 699, endPoint y: 284, distance: 146.0
click at [699, 284] on input "[STREET_ADDRESS]" at bounding box center [838, 285] width 280 height 33
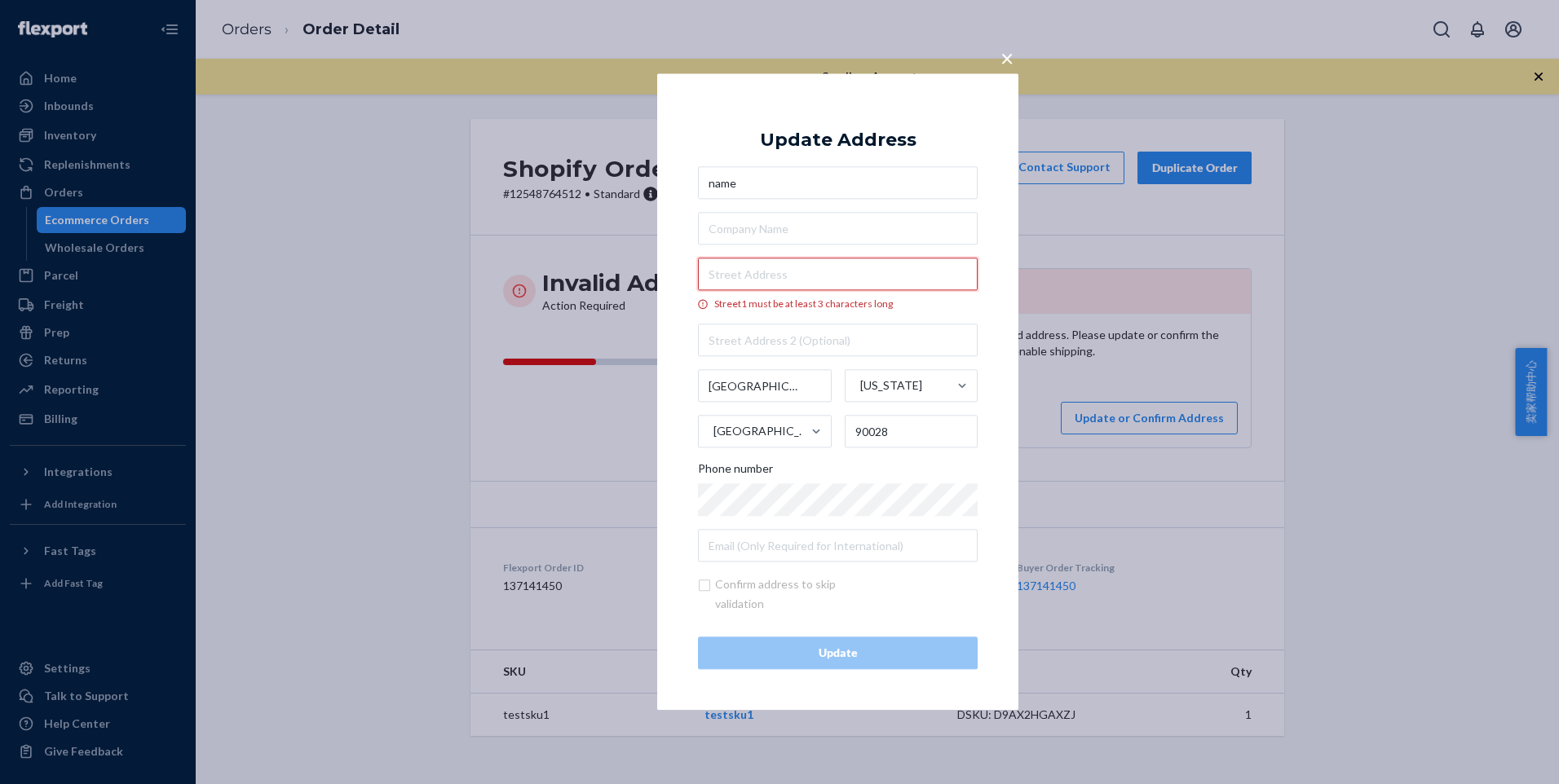
click at [763, 275] on input "Street1 must be at least 3 characters long" at bounding box center [838, 274] width 280 height 33
paste input "[STREET_ADDRESS]"
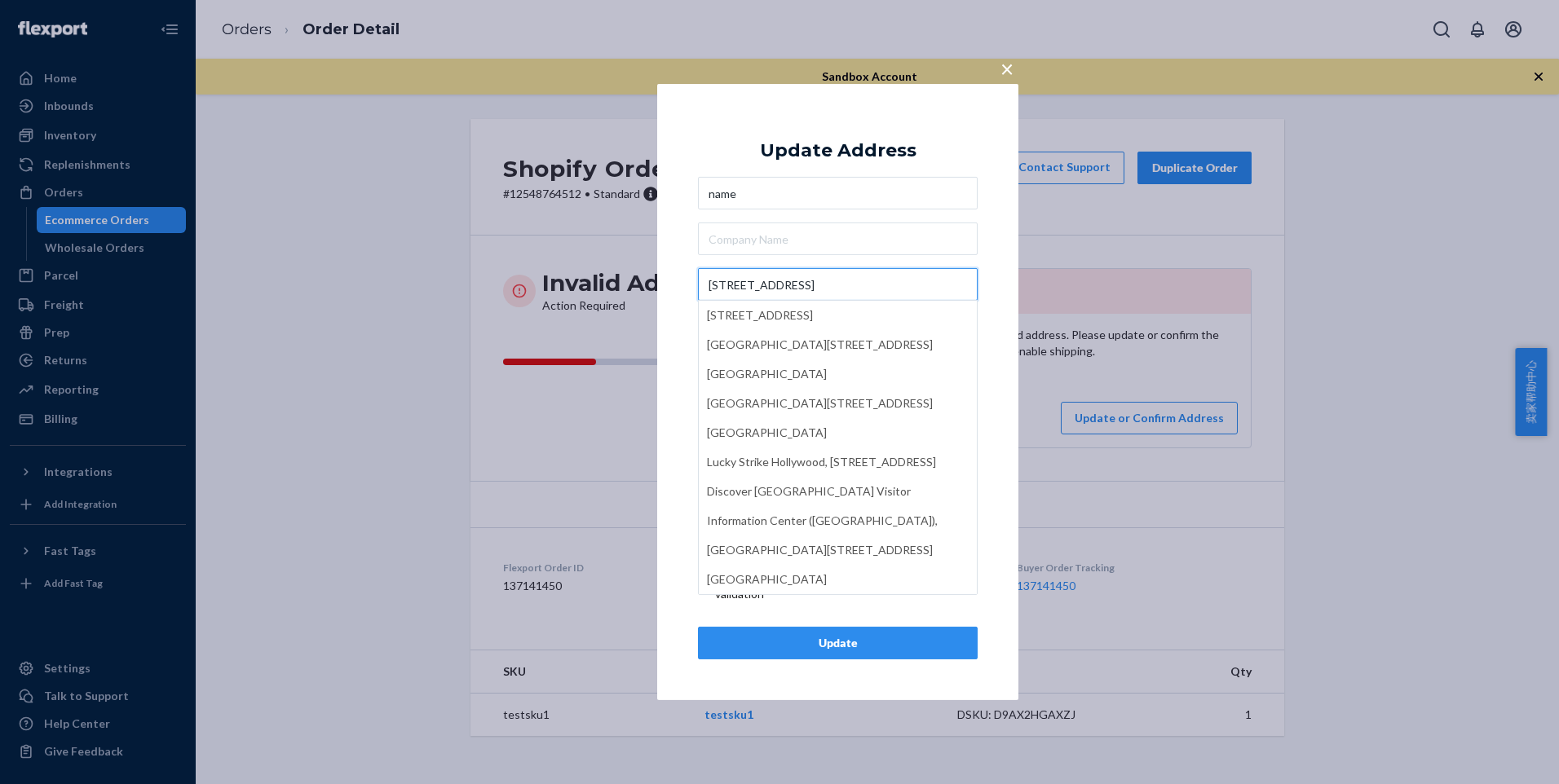
type input "[STREET_ADDRESS]"
click at [1001, 197] on div "× Update Address name [STREET_ADDRESS][GEOGRAPHIC_DATA][STREET_ADDRESS][STREET_…" at bounding box center [837, 392] width 361 height 616
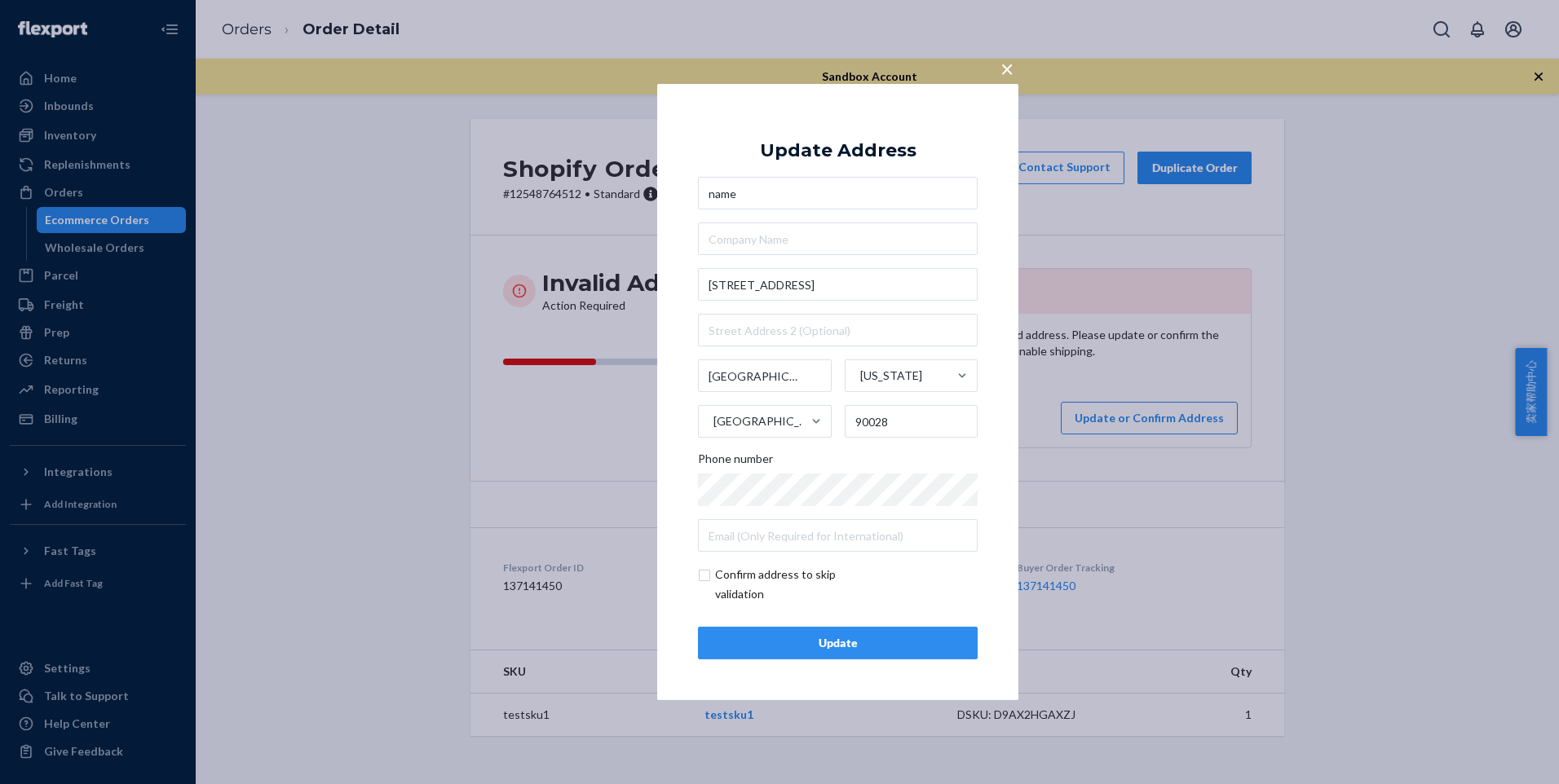
click at [917, 261] on div "name [STREET_ADDRESS][US_STATE] Phone number" at bounding box center [838, 365] width 280 height 375
click at [914, 275] on input "[STREET_ADDRESS]" at bounding box center [838, 285] width 280 height 33
paste input "text"
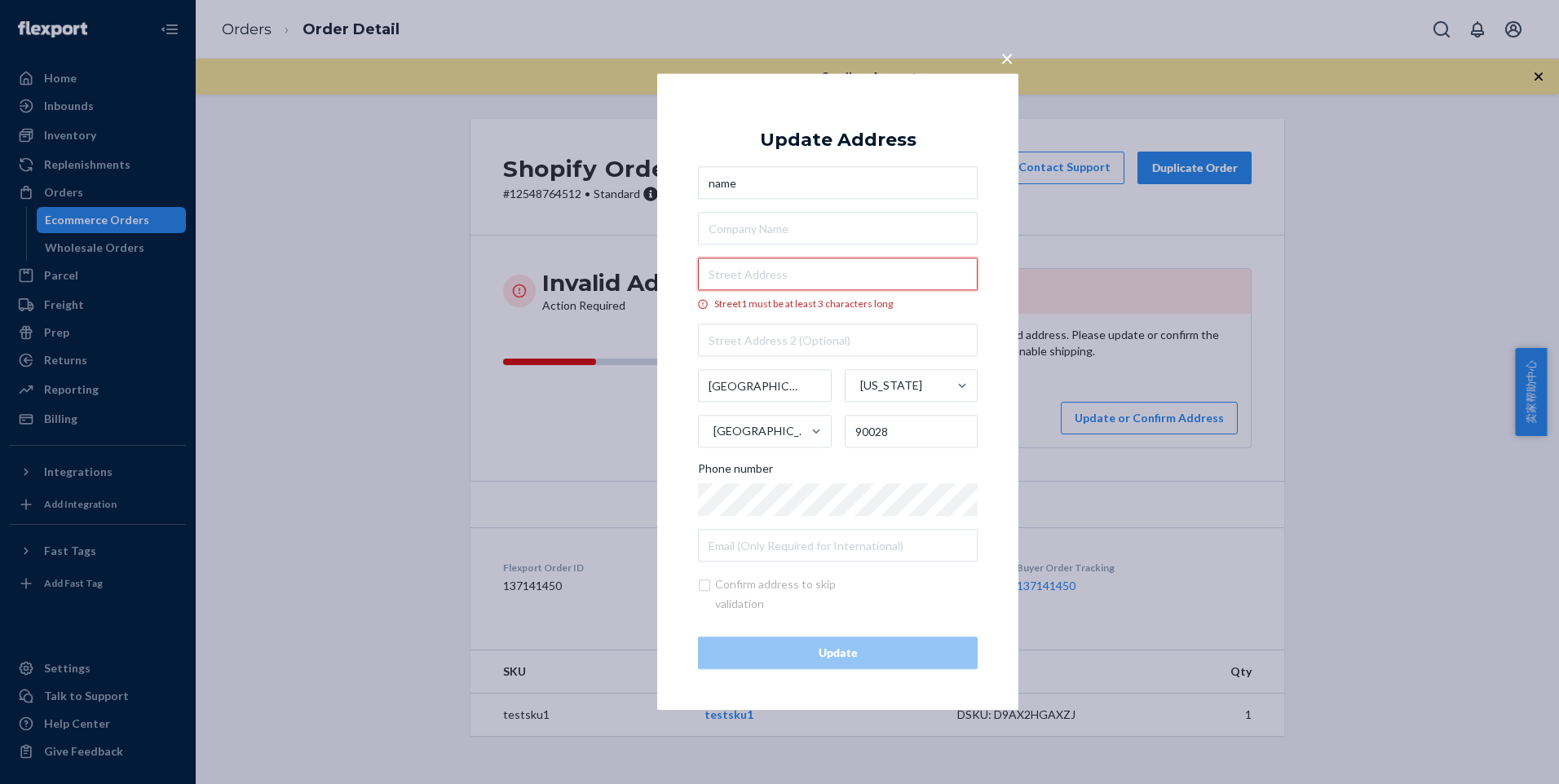
click at [910, 275] on input "Street1 must be at least 3 characters long" at bounding box center [838, 274] width 280 height 33
paste input "[STREET_ADDRESS]"
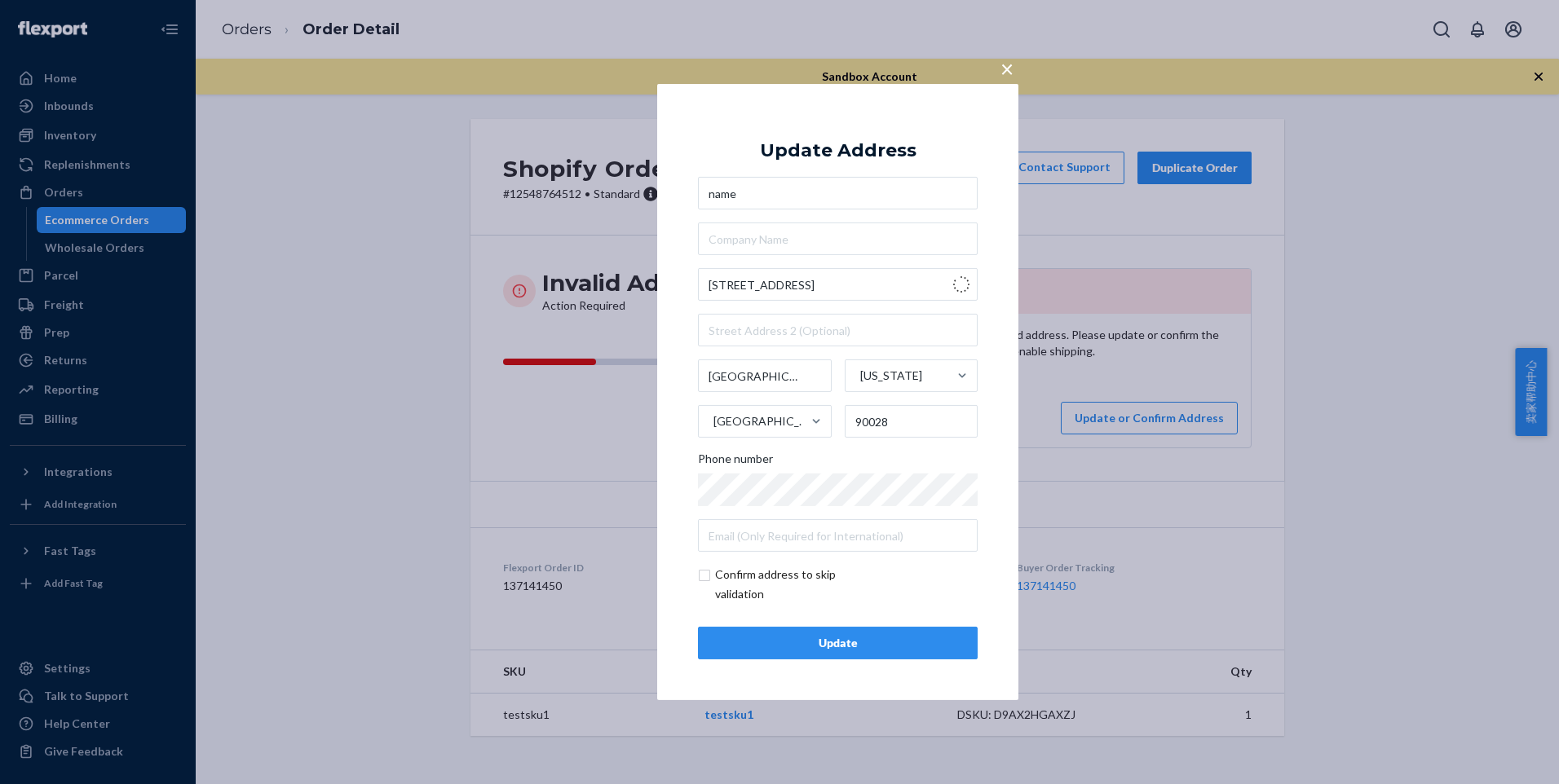
type input "[STREET_ADDRESS]"
click at [932, 289] on input "[STREET_ADDRESS]" at bounding box center [838, 285] width 280 height 33
click at [1007, 365] on div "× Update Address name [STREET_ADDRESS][US_STATE] Phone number Confirm address t…" at bounding box center [837, 392] width 361 height 616
click at [815, 635] on div "Update" at bounding box center [837, 643] width 252 height 16
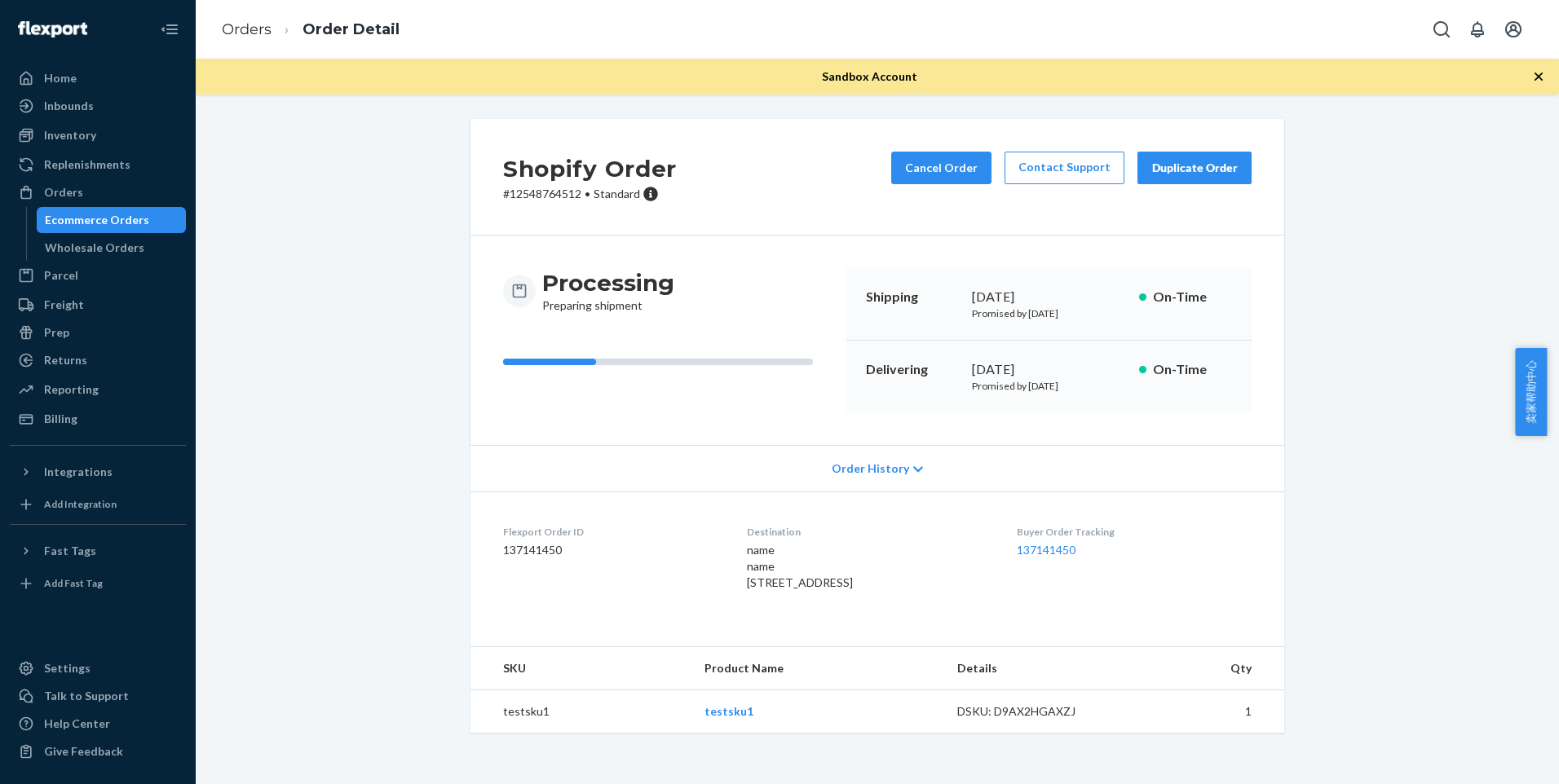
scroll to position [1, 0]
drag, startPoint x: 727, startPoint y: 581, endPoint x: 838, endPoint y: 579, distance: 111.0
click at [838, 579] on dl "Flexport Order ID 137141450 Destination name name [STREET_ADDRESS] US Buyer Ord…" at bounding box center [877, 561] width 813 height 139
copy span "[STREET_ADDRESS]"
click at [747, 591] on div "name name [STREET_ADDRESS]" at bounding box center [869, 566] width 243 height 49
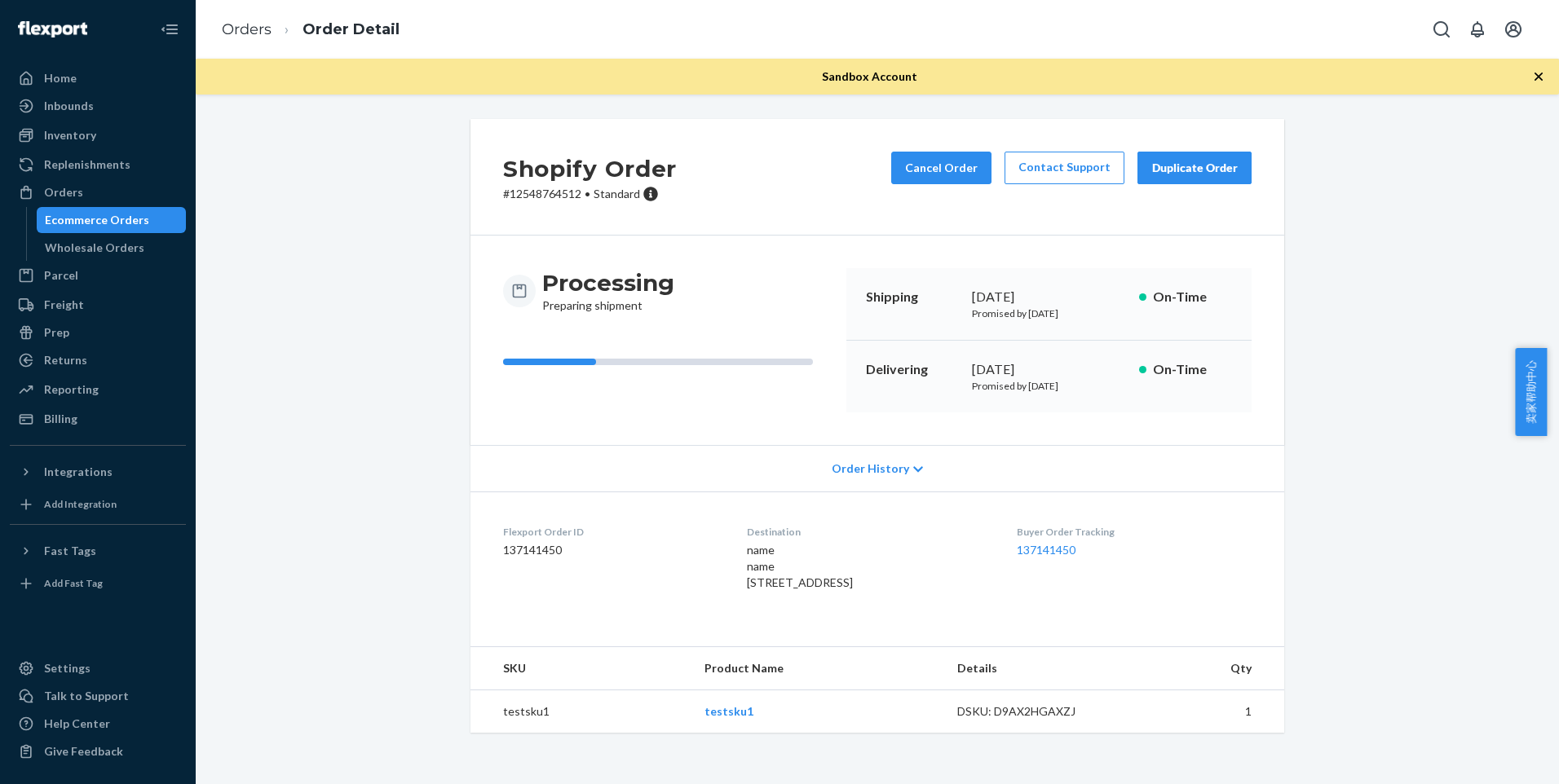
drag, startPoint x: 729, startPoint y: 599, endPoint x: 783, endPoint y: 599, distance: 54.0
click at [783, 590] on span "name name [STREET_ADDRESS]" at bounding box center [800, 565] width 106 height 46
click at [769, 630] on dl "Flexport Order ID 137141450 Destination name name [STREET_ADDRESS] US Buyer Ord…" at bounding box center [877, 561] width 813 height 139
drag, startPoint x: 728, startPoint y: 602, endPoint x: 784, endPoint y: 598, distance: 56.1
click at [784, 590] on span "name name [STREET_ADDRESS]" at bounding box center [800, 565] width 106 height 46
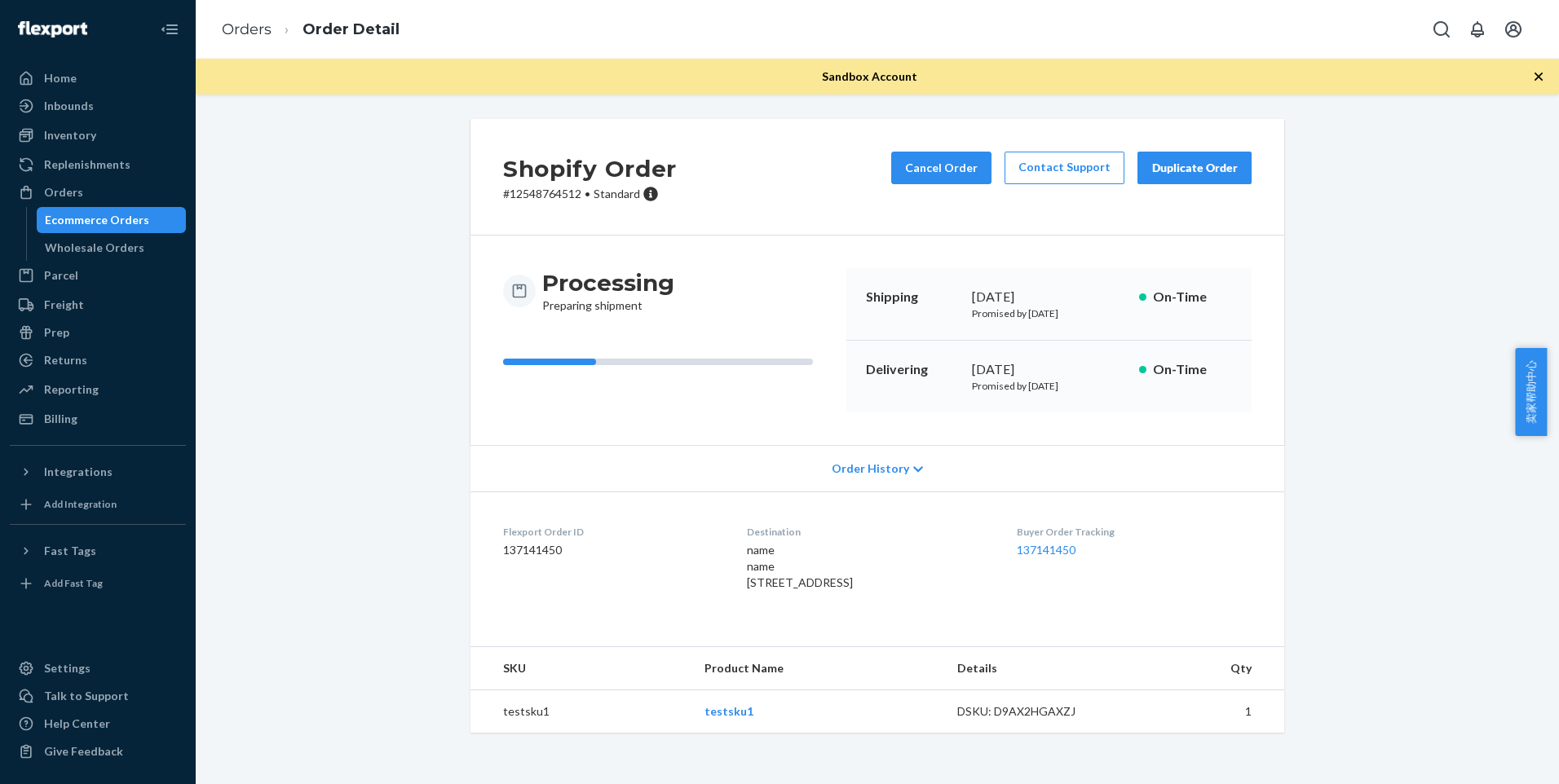
copy span "[GEOGRAPHIC_DATA]"
